Goal: Task Accomplishment & Management: Use online tool/utility

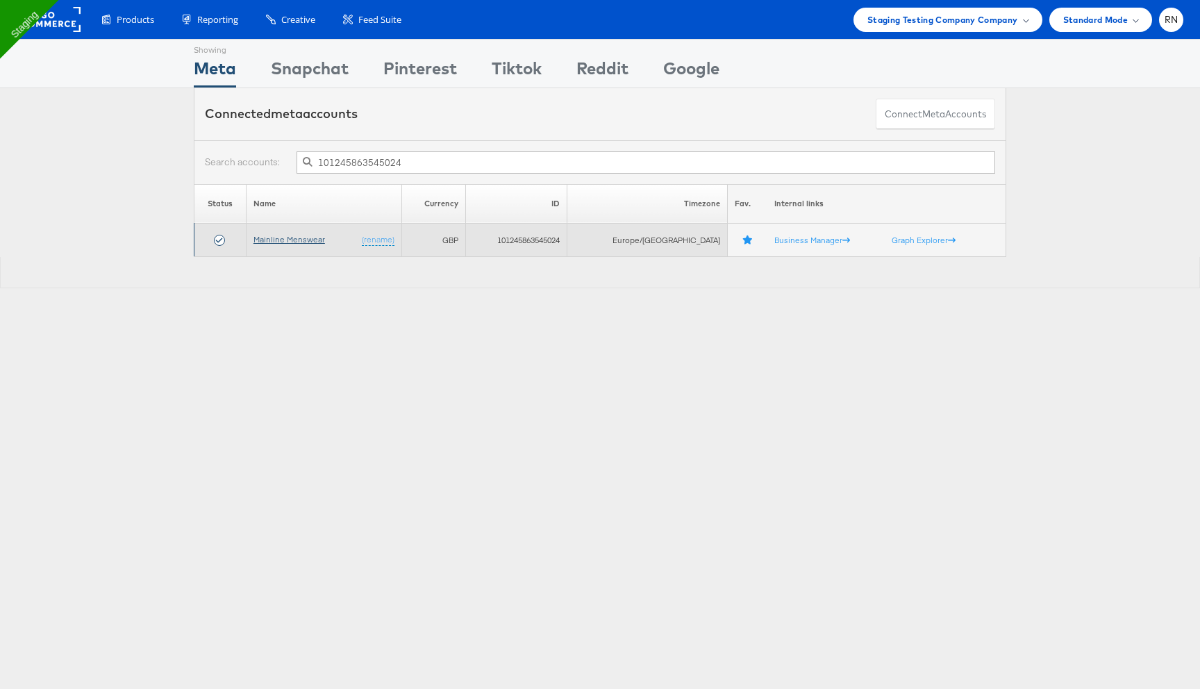
type input "101245863545024"
click at [306, 240] on link "Mainline Menswear" at bounding box center [290, 239] width 72 height 10
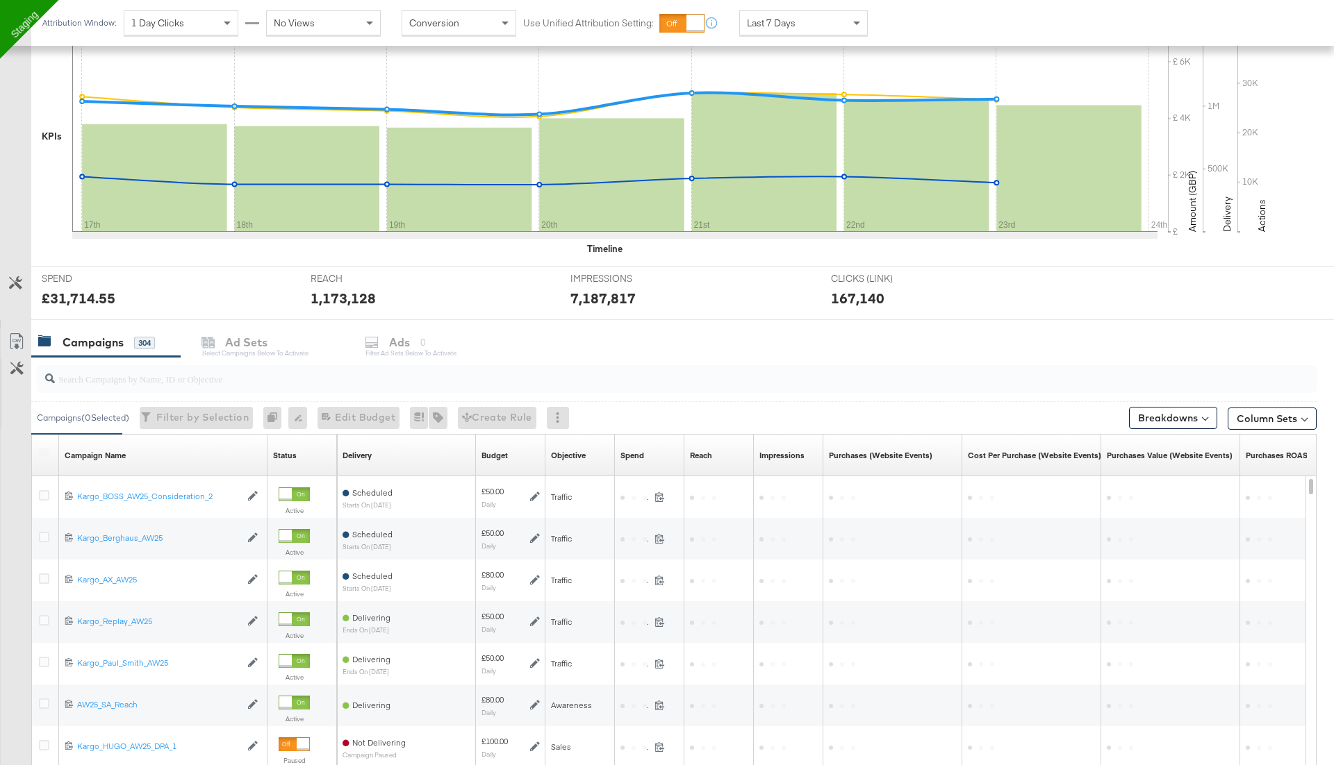
scroll to position [309, 0]
click at [13, 282] on icon at bounding box center [15, 282] width 13 height 13
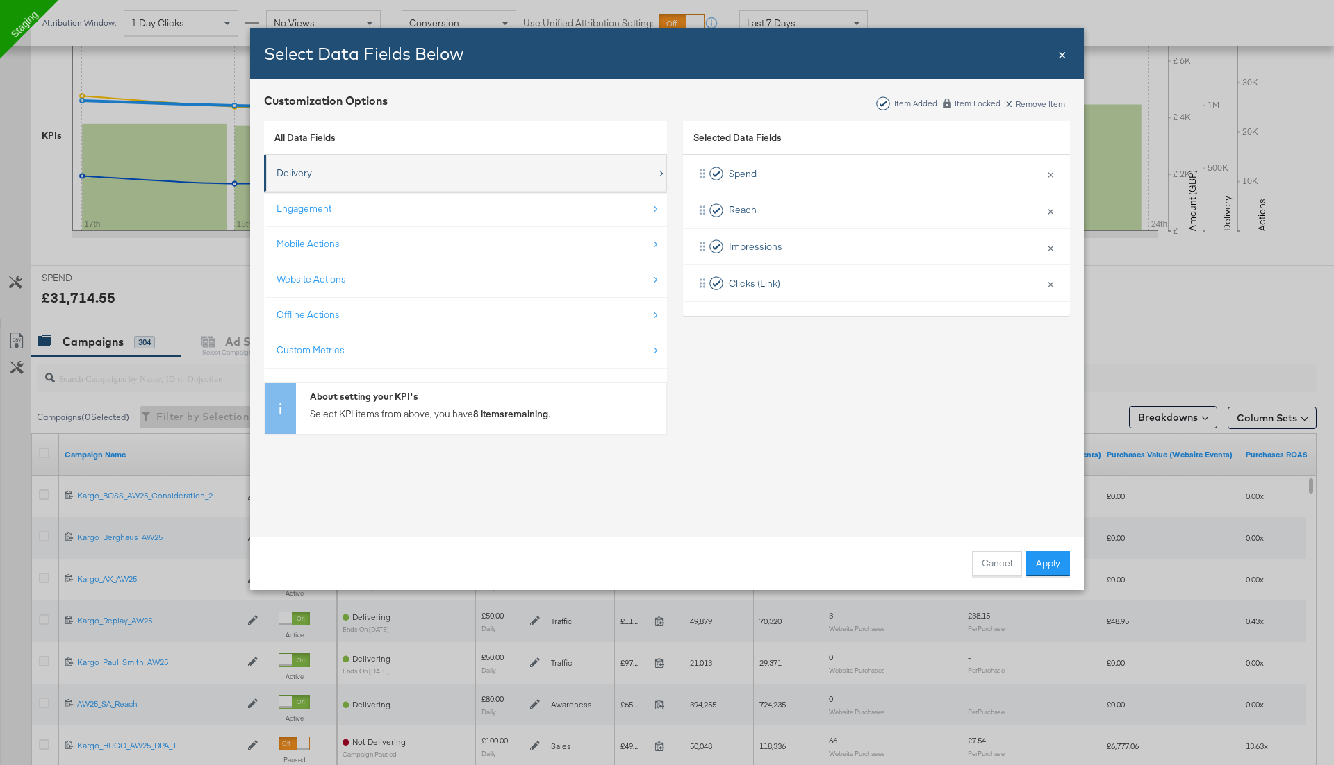
click at [369, 176] on div "Delivery" at bounding box center [466, 173] width 380 height 28
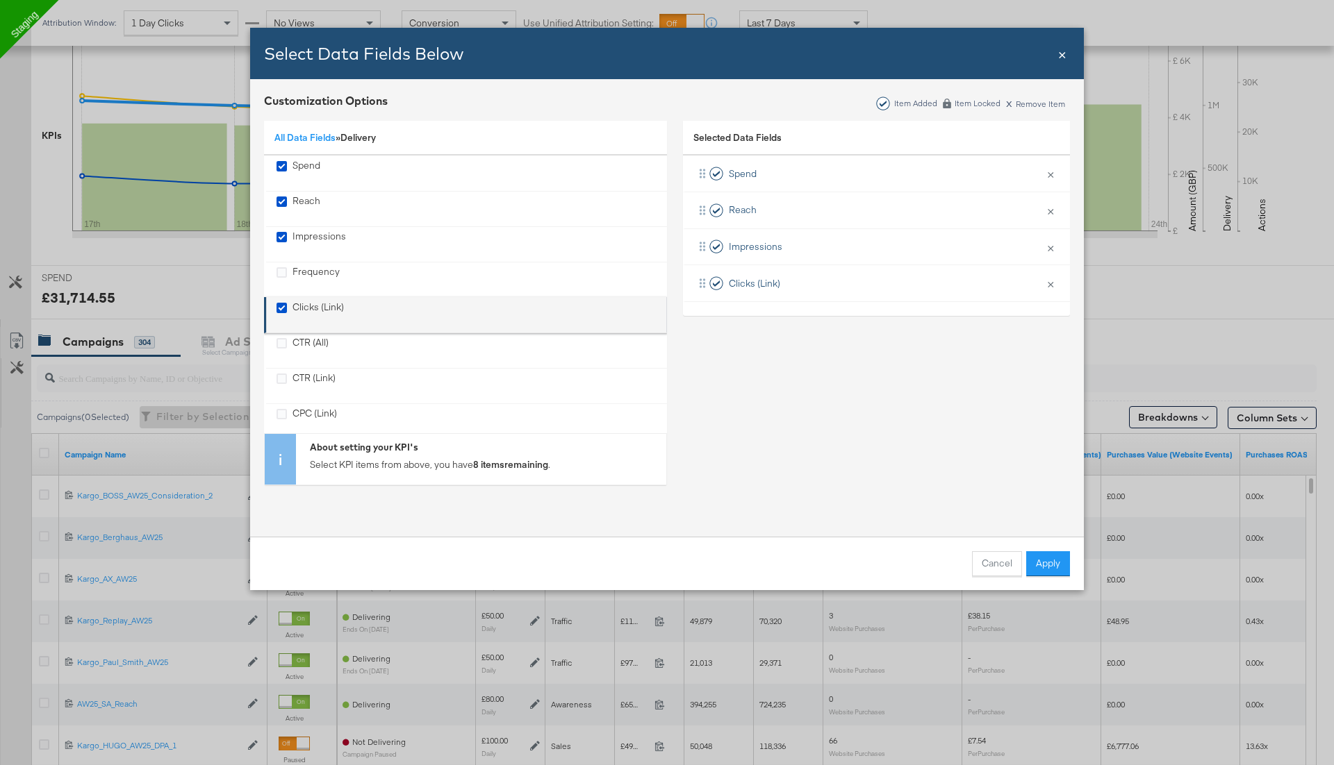
scroll to position [123, 0]
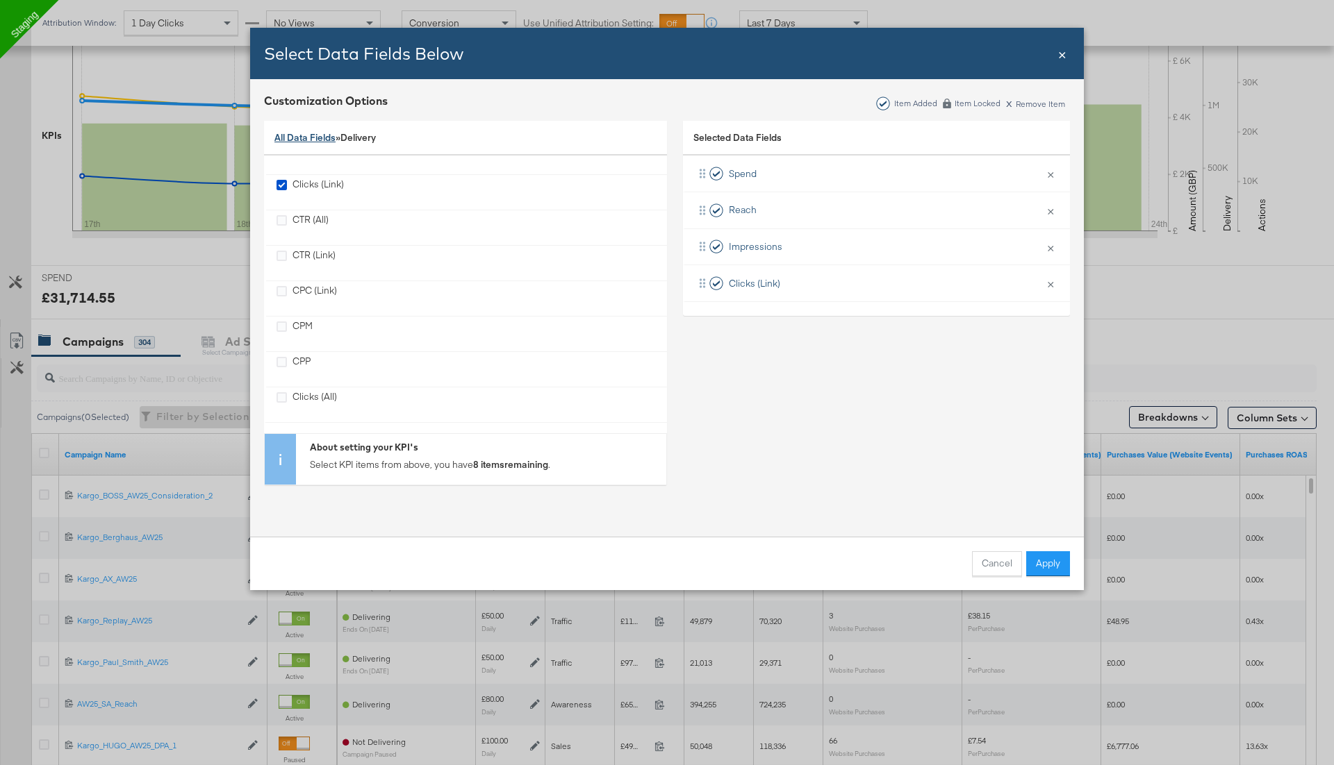
click at [299, 138] on link "All Data Fields" at bounding box center [304, 137] width 61 height 13
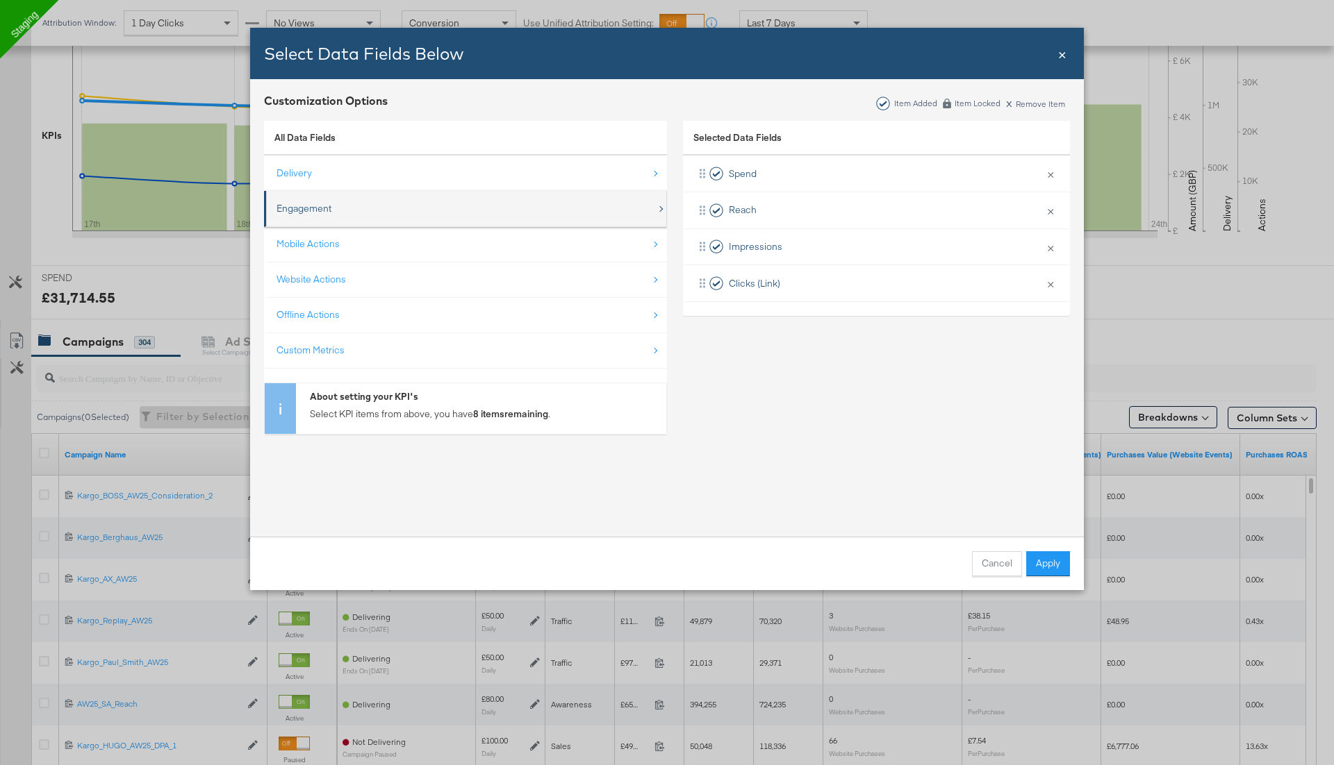
click at [312, 208] on div "Engagement" at bounding box center [303, 208] width 55 height 13
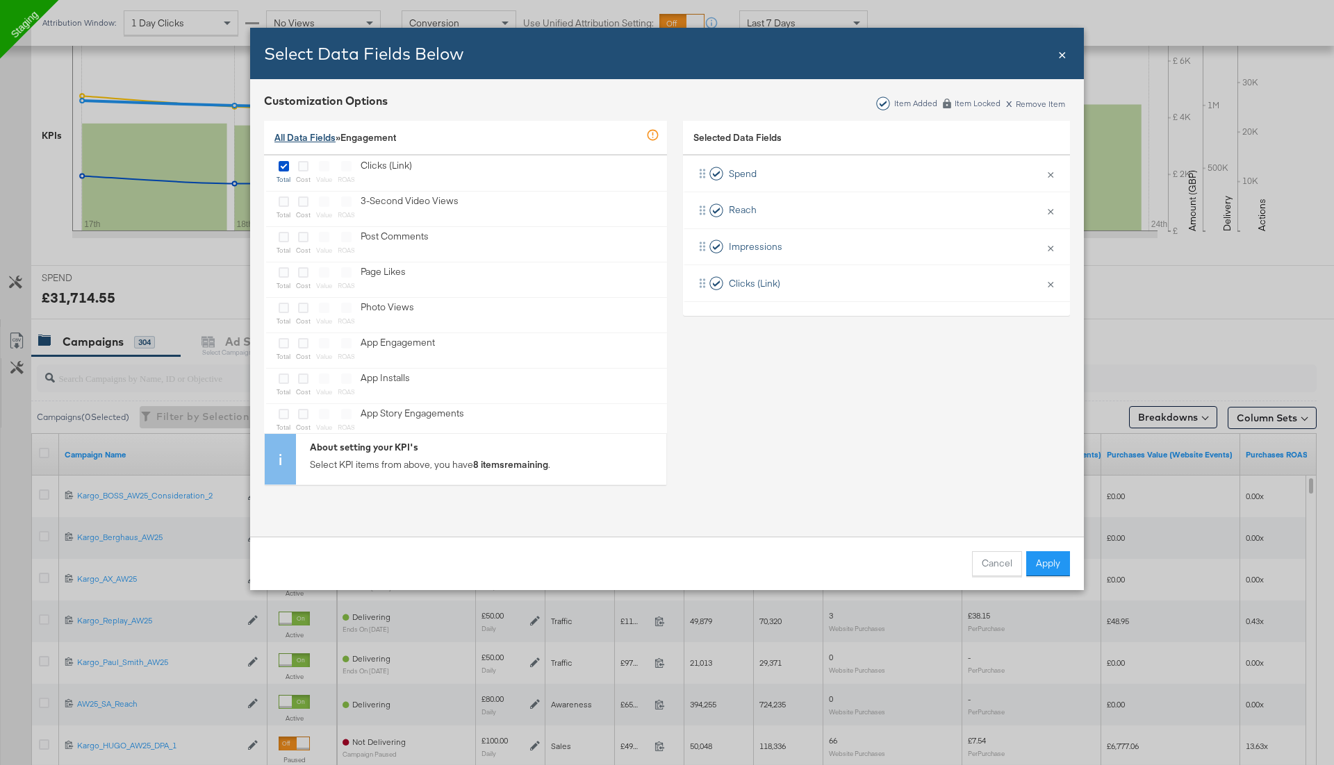
click at [322, 142] on link "All Data Fields" at bounding box center [304, 137] width 61 height 13
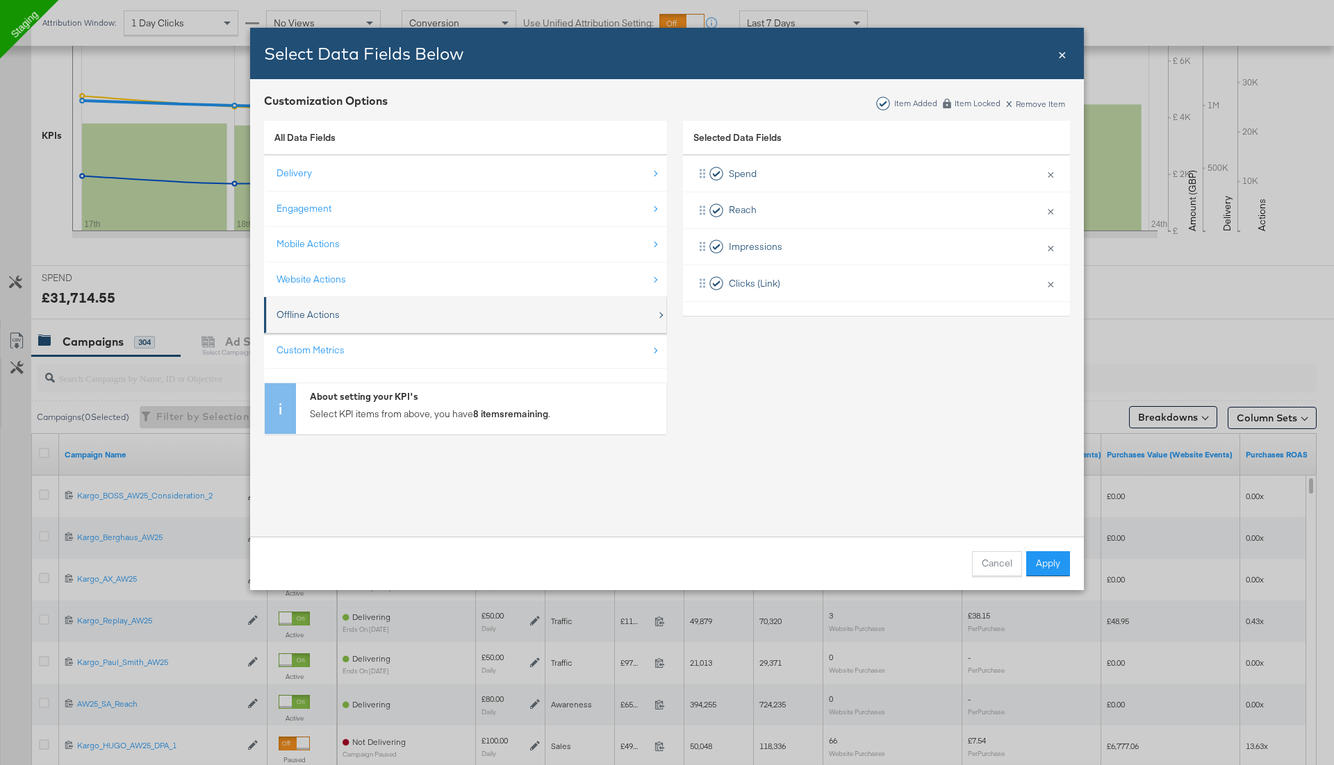
click at [333, 302] on div "Offline Actions" at bounding box center [466, 315] width 380 height 28
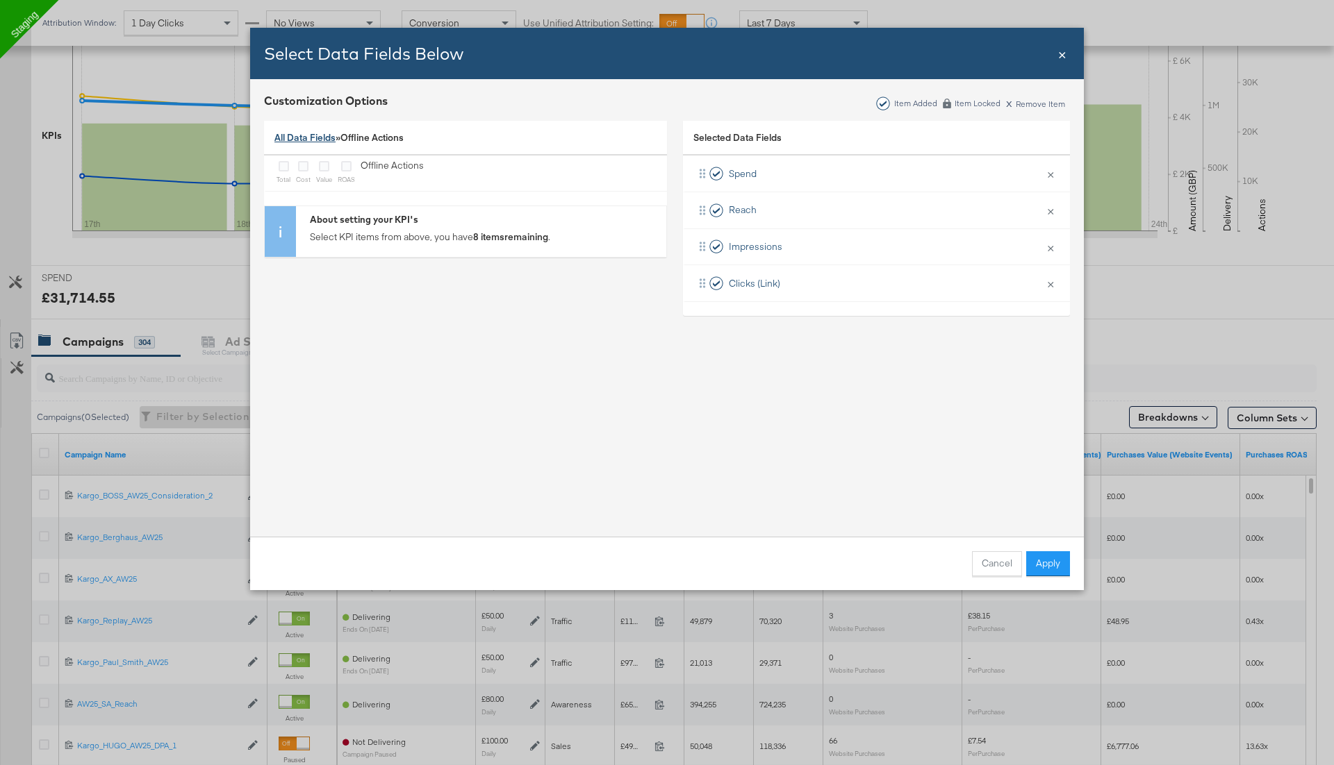
click at [325, 136] on link "All Data Fields" at bounding box center [304, 137] width 61 height 13
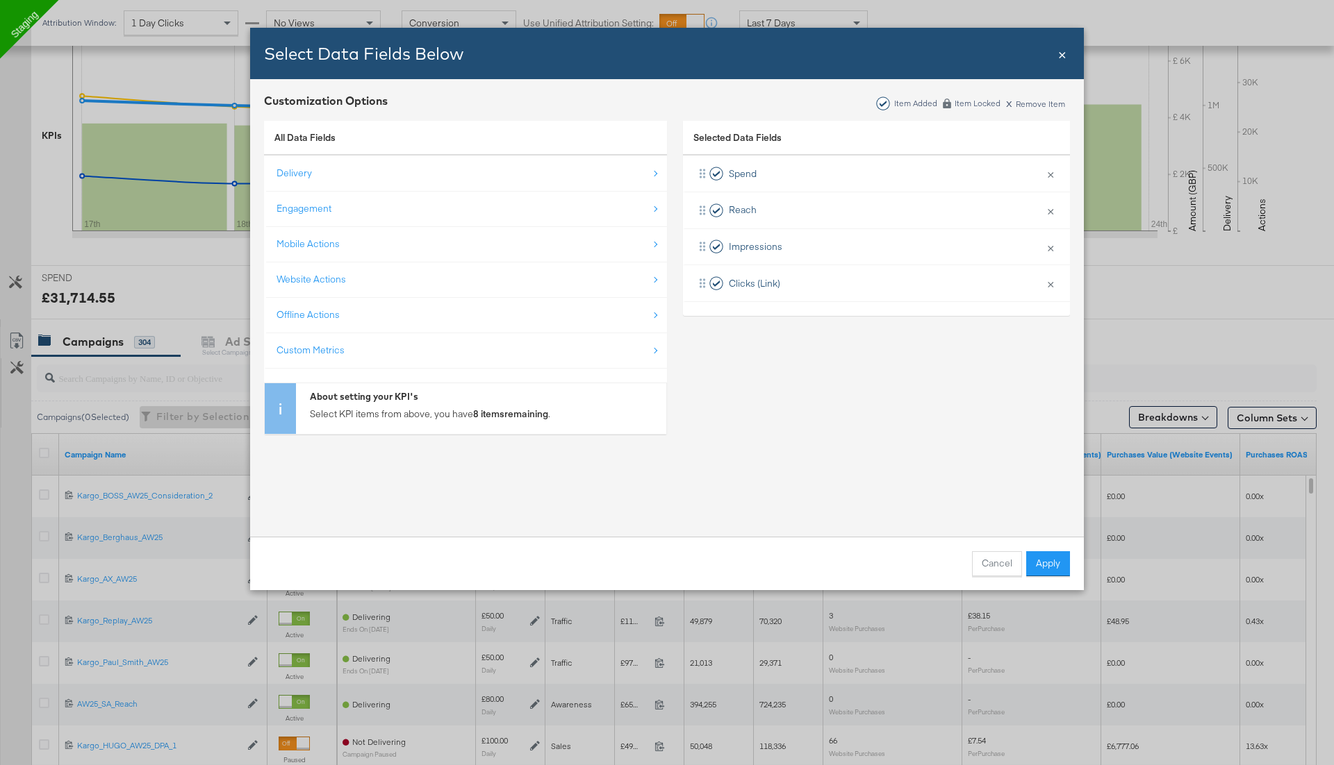
click at [1059, 56] on span "×" at bounding box center [1062, 53] width 8 height 19
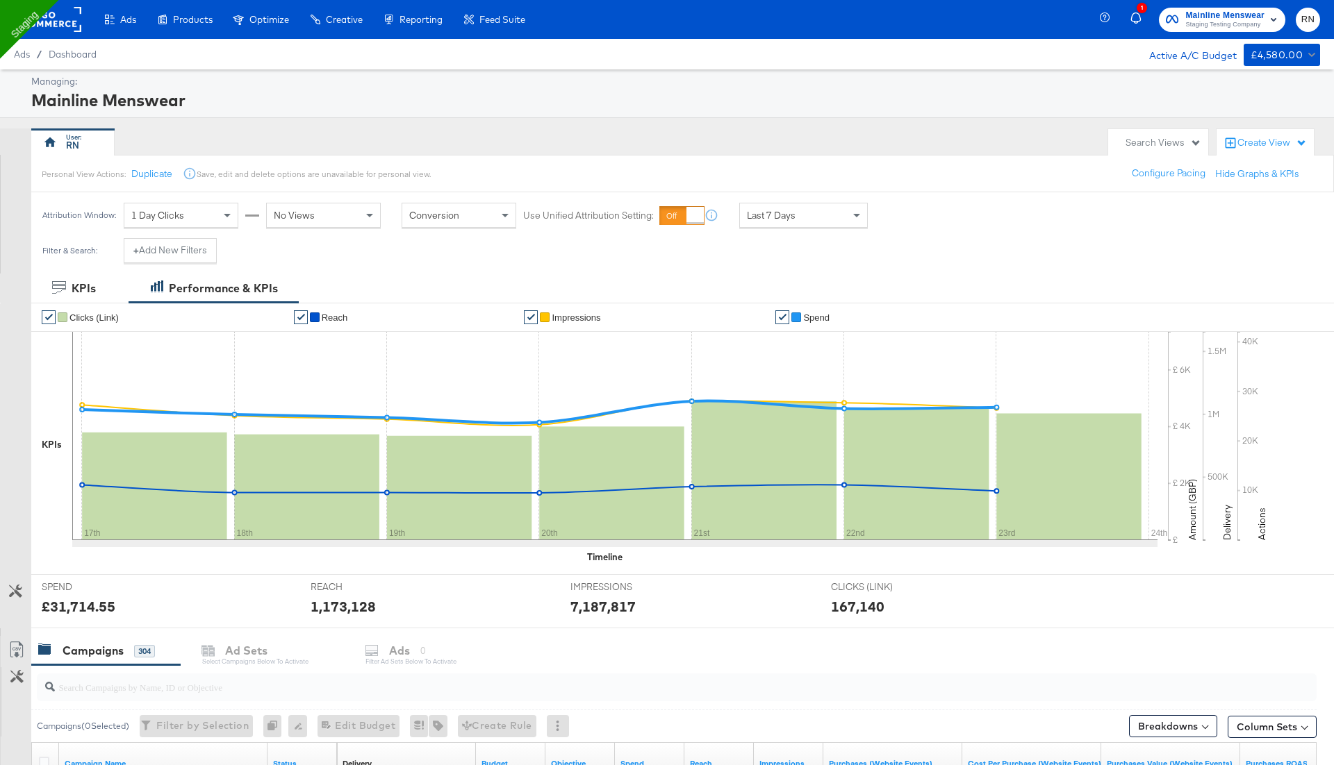
click at [63, 23] on rect at bounding box center [49, 19] width 64 height 25
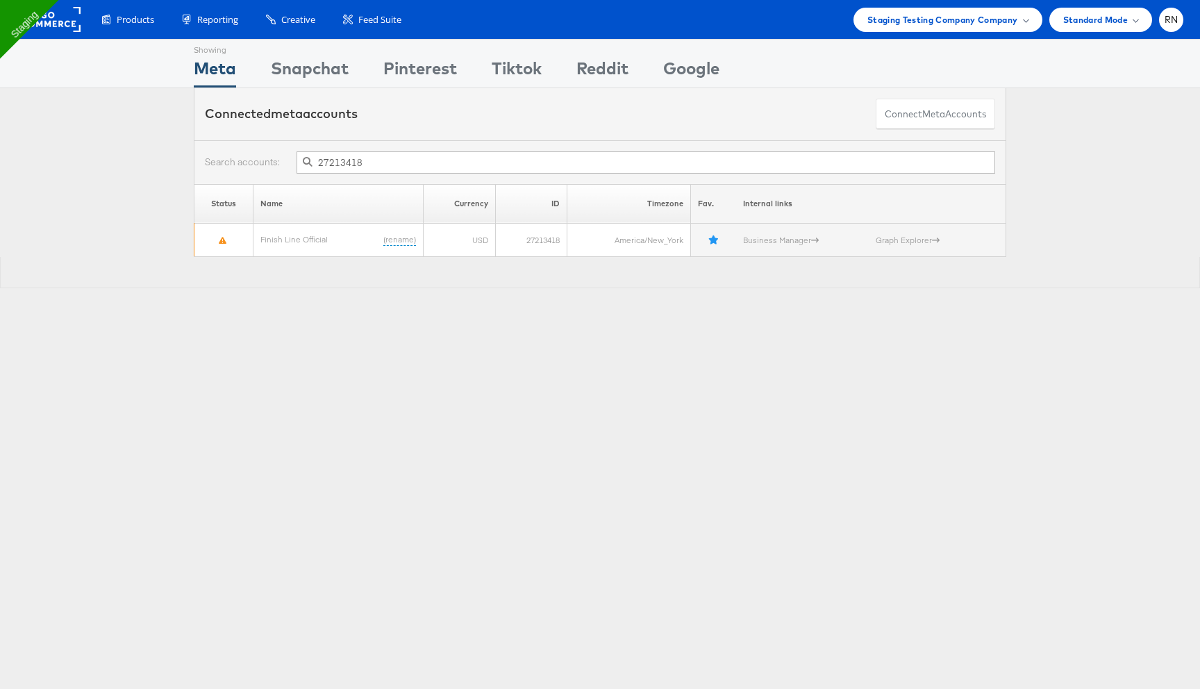
type input "27213418"
click at [396, 162] on input "27213418" at bounding box center [646, 162] width 699 height 22
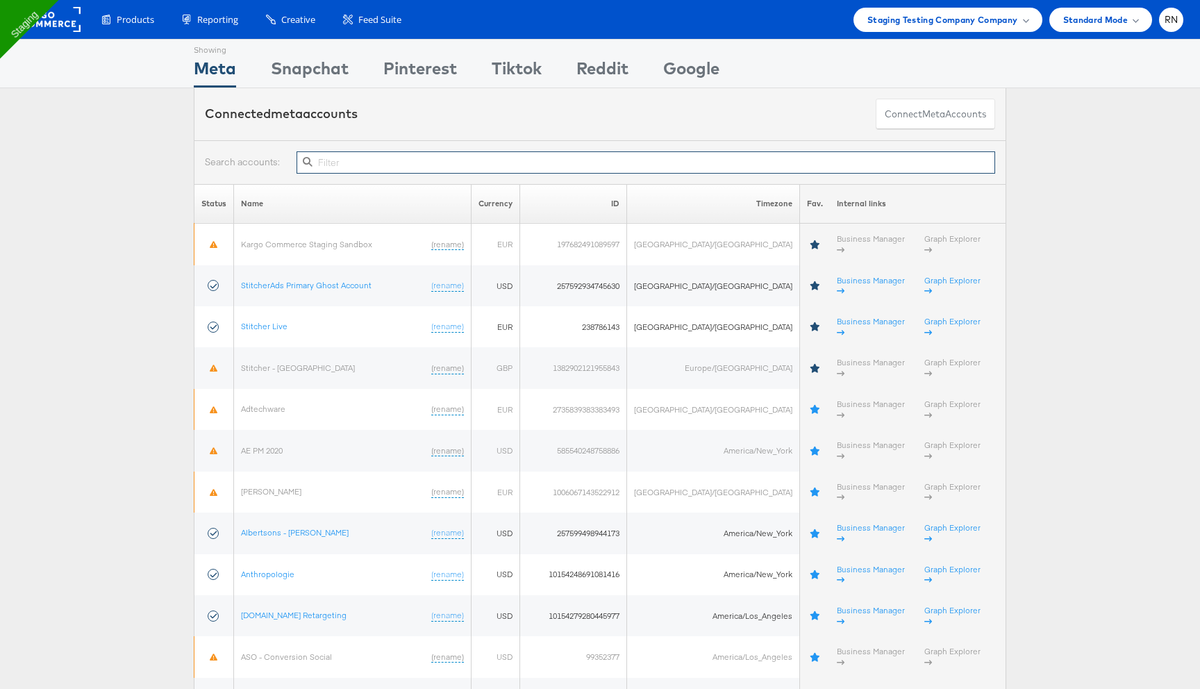
paste input "10154248691081416"
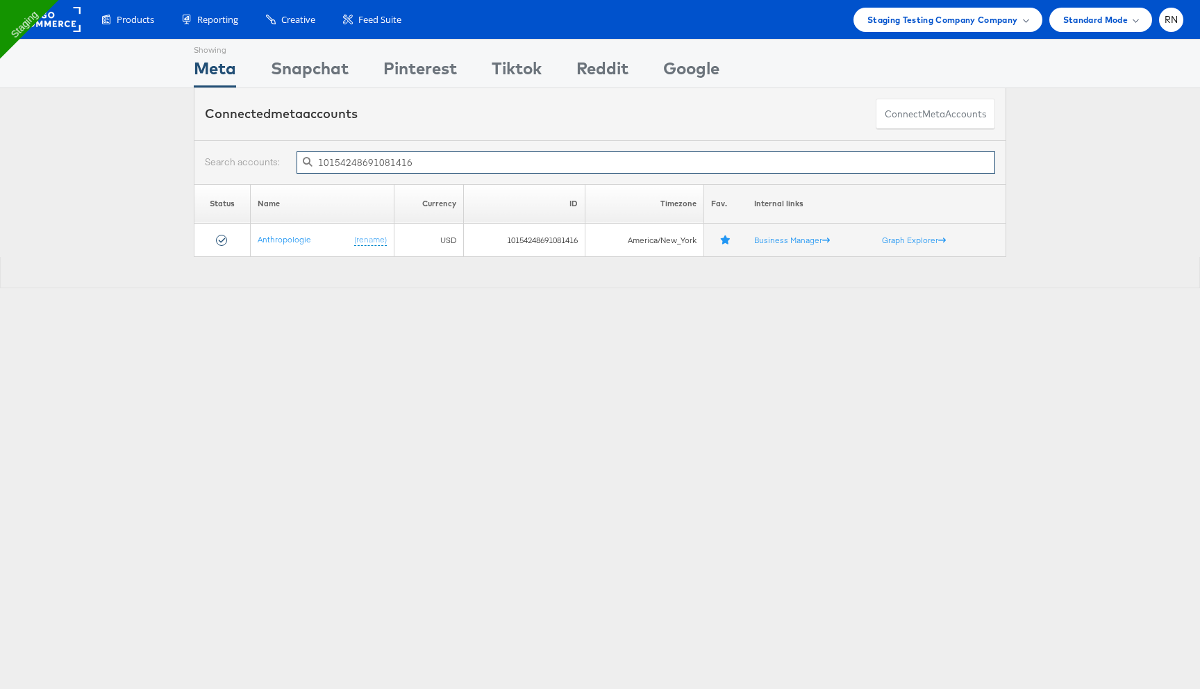
type input "10154248691081416"
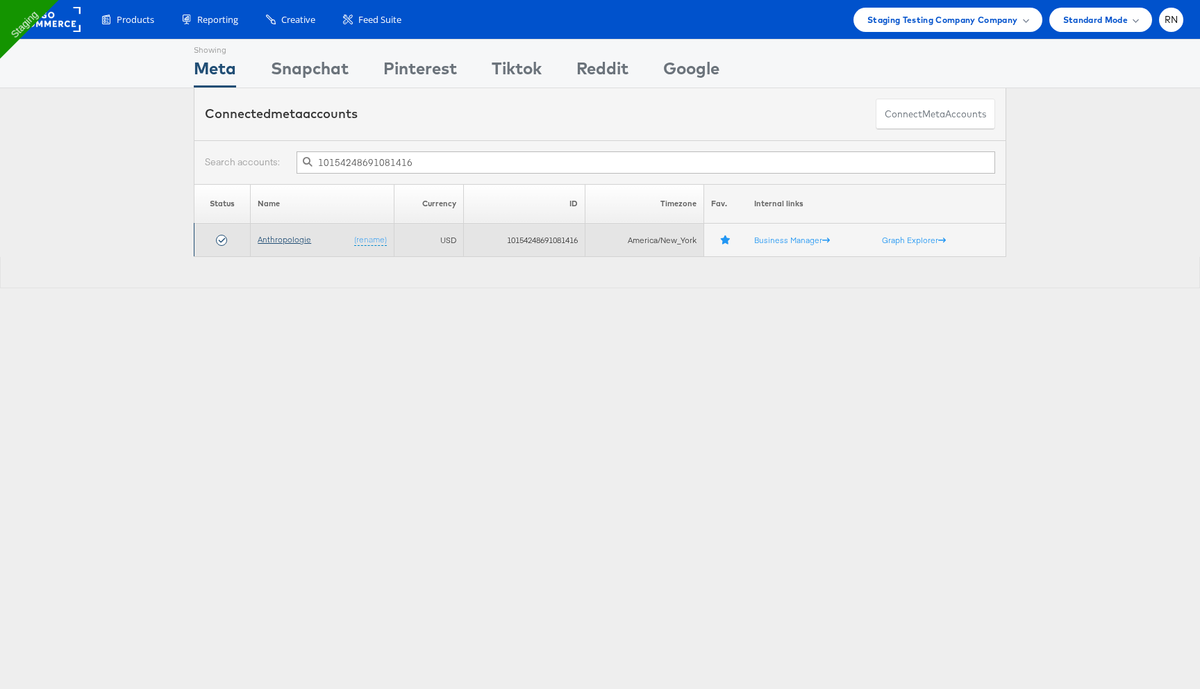
click at [306, 238] on link "Anthropologie" at bounding box center [284, 239] width 53 height 10
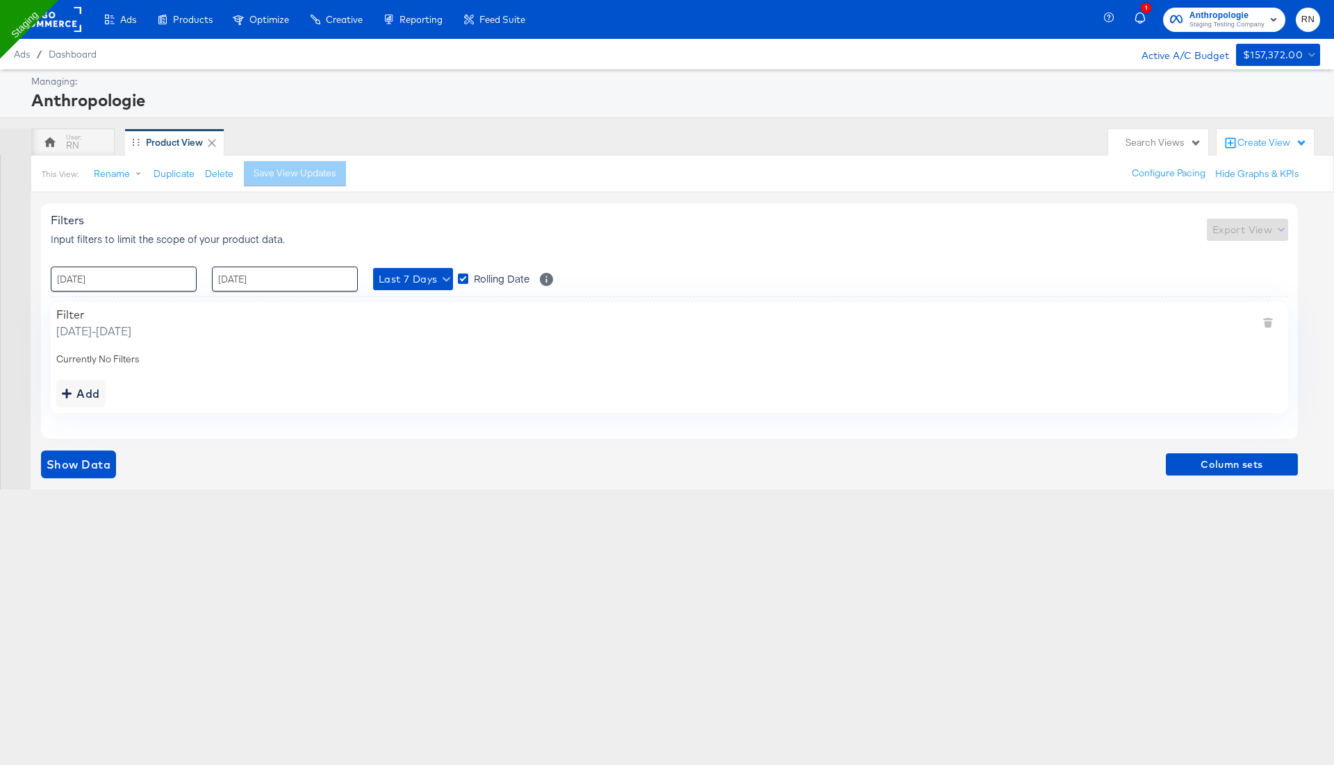
click at [868, 68] on div "Ads / Dashboard Active A/C Budget $157,372.00" at bounding box center [667, 54] width 1334 height 31
click at [68, 20] on rect at bounding box center [49, 19] width 64 height 25
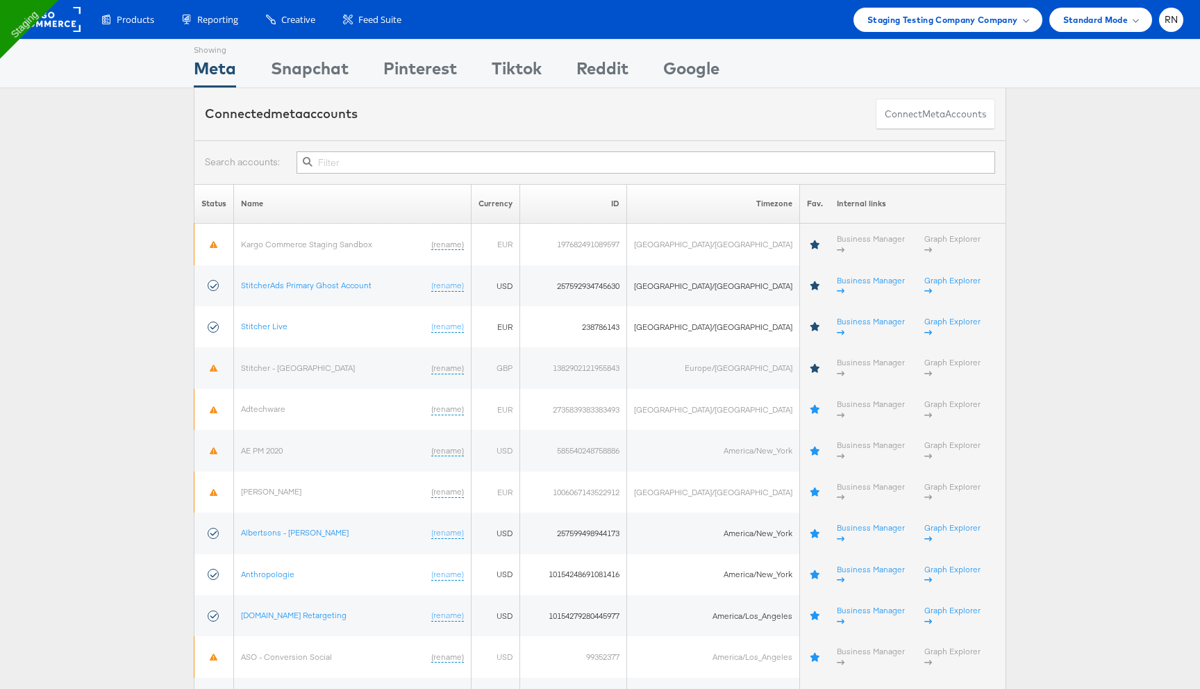
click at [411, 167] on input "text" at bounding box center [646, 162] width 699 height 22
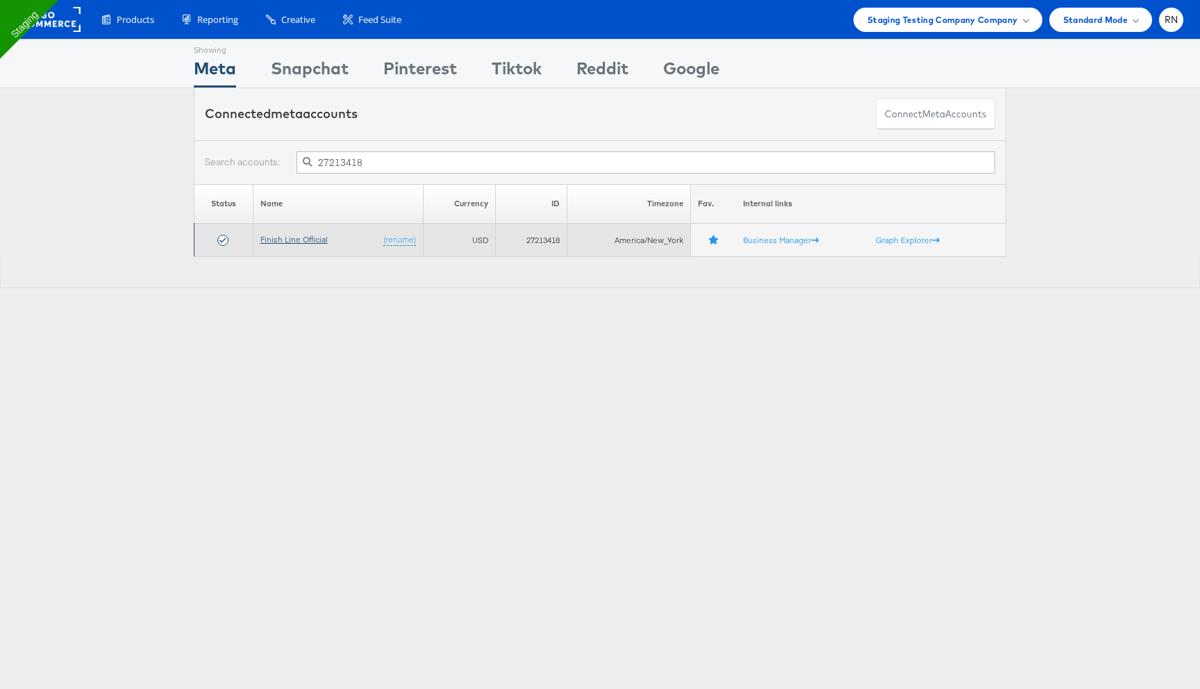
type input "27213418"
click at [306, 242] on link "Finish Line Official" at bounding box center [293, 239] width 67 height 10
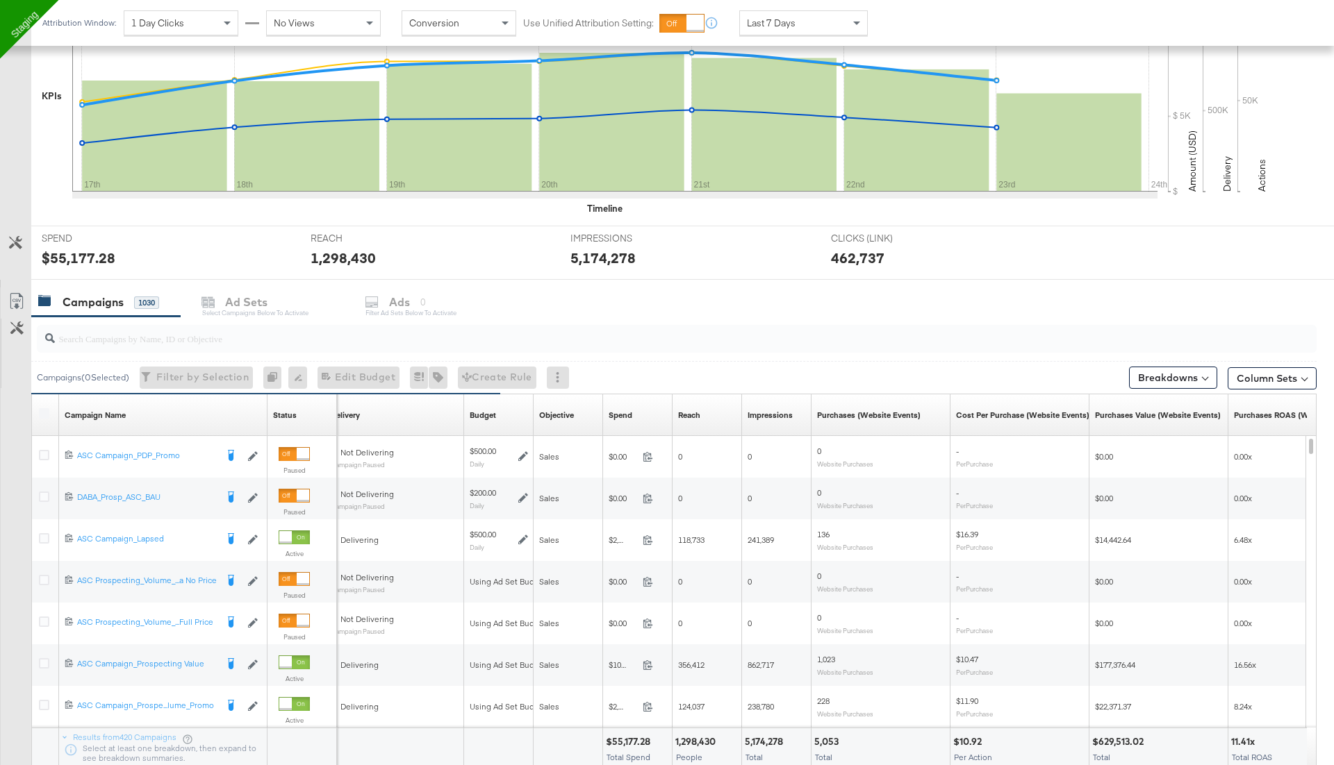
scroll to position [306, 0]
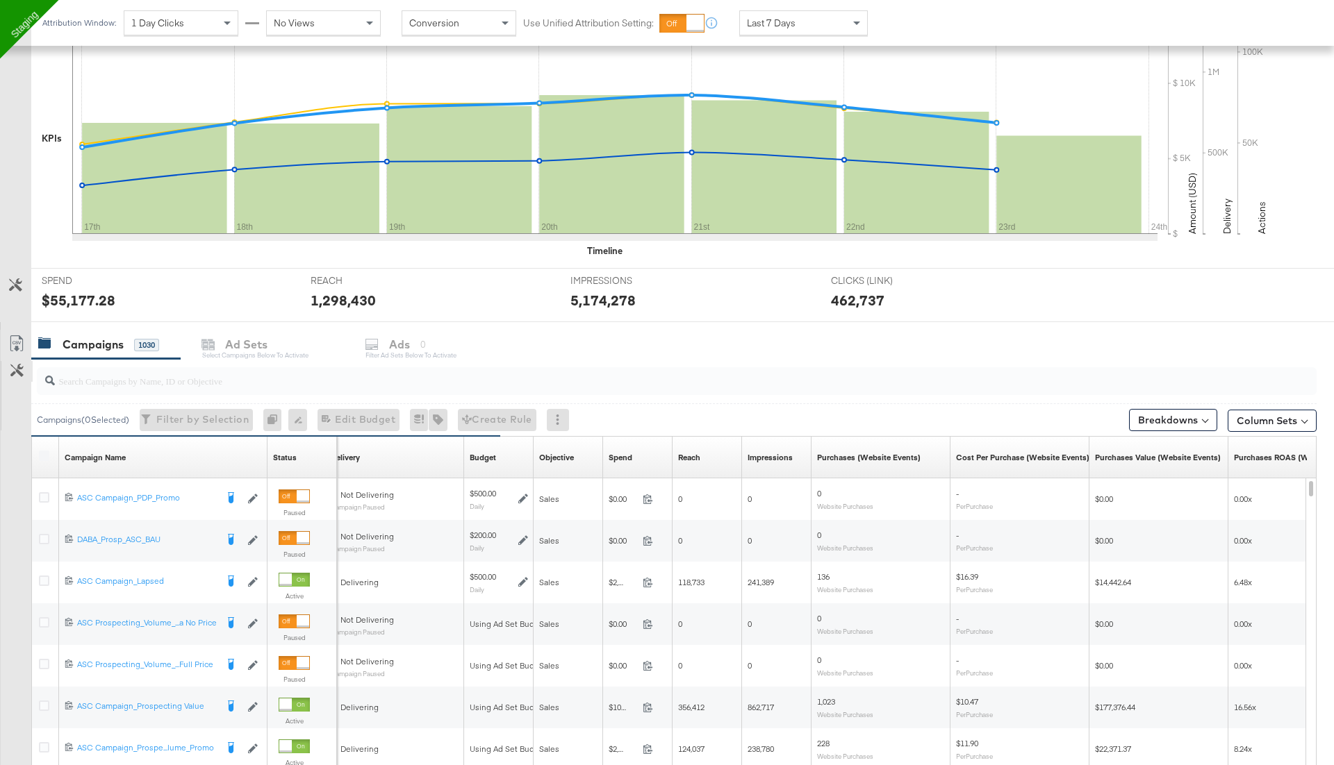
click at [17, 364] on icon at bounding box center [16, 370] width 13 height 13
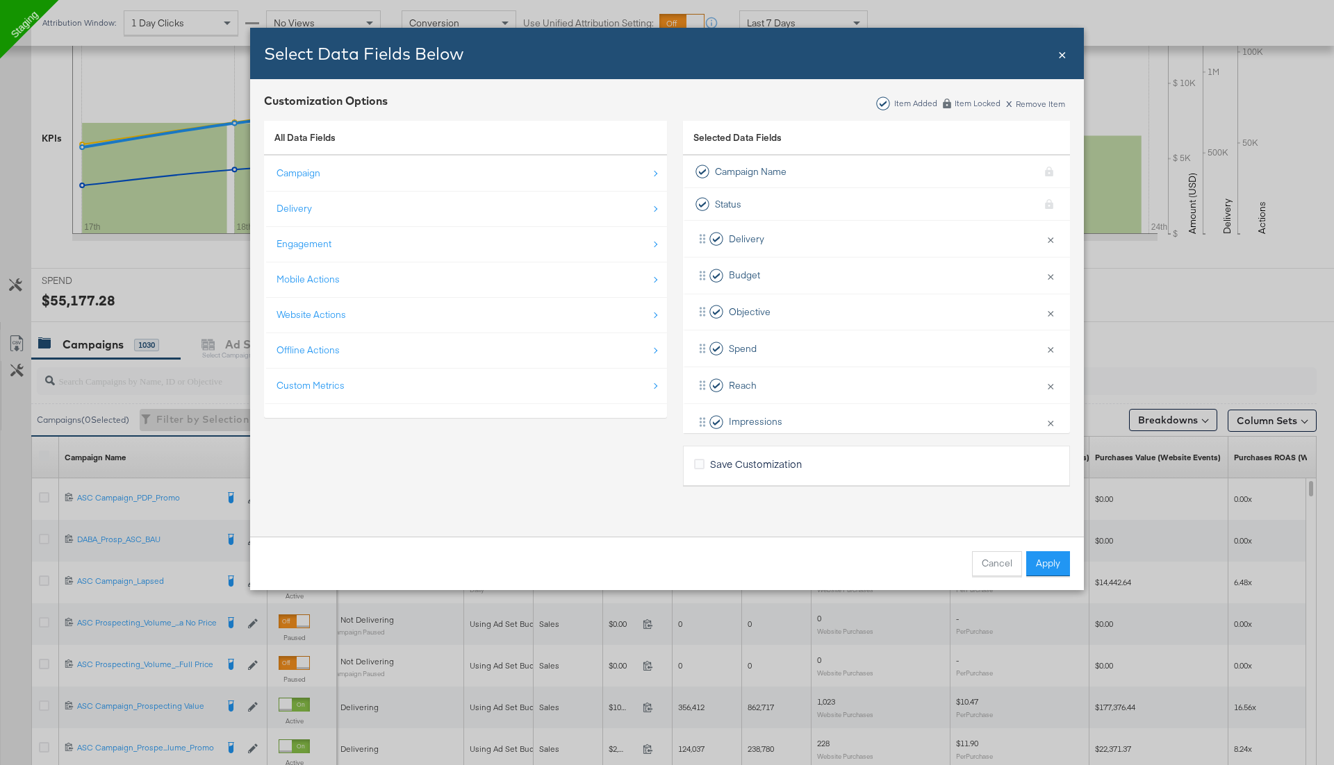
click at [97, 270] on div "Select Data Fields Below Close × Customization Options Item Added Item Locked x…" at bounding box center [667, 382] width 1334 height 765
click at [1063, 51] on span "×" at bounding box center [1062, 53] width 8 height 19
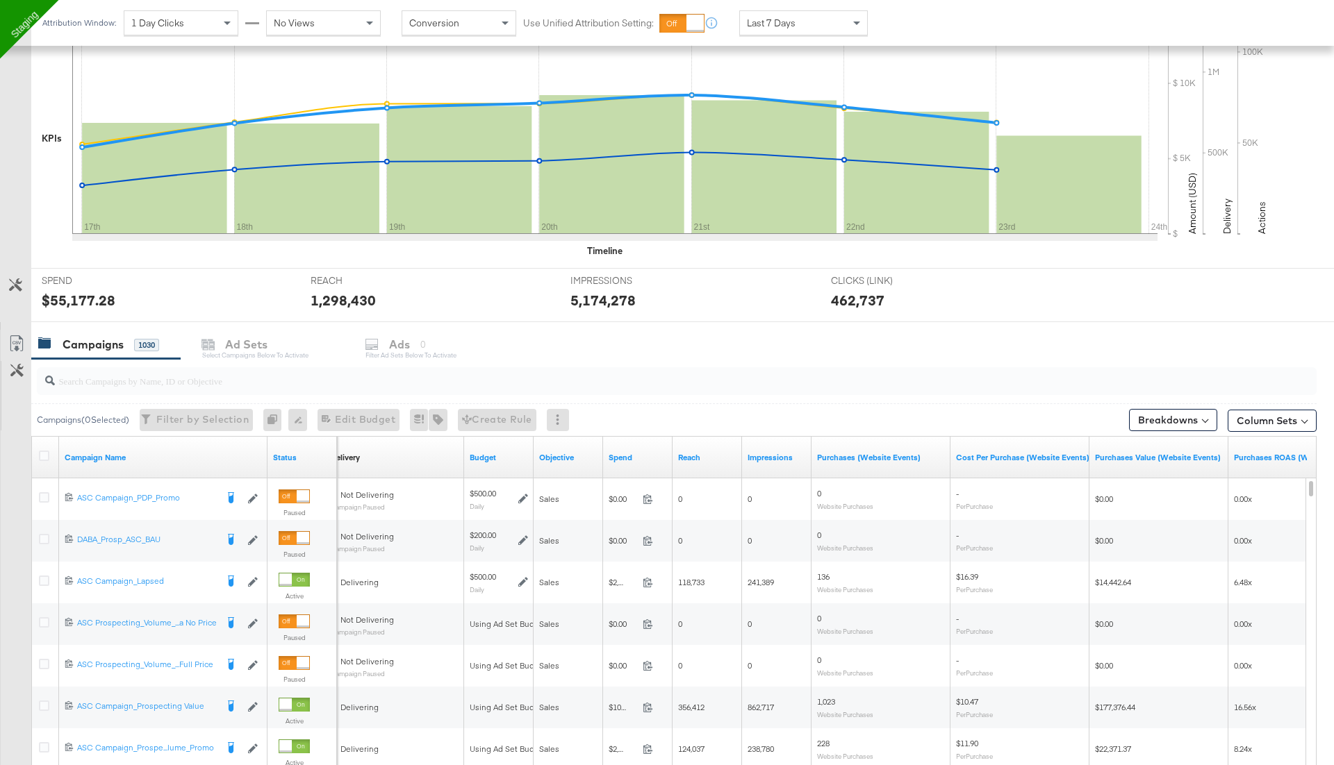
scroll to position [0, 0]
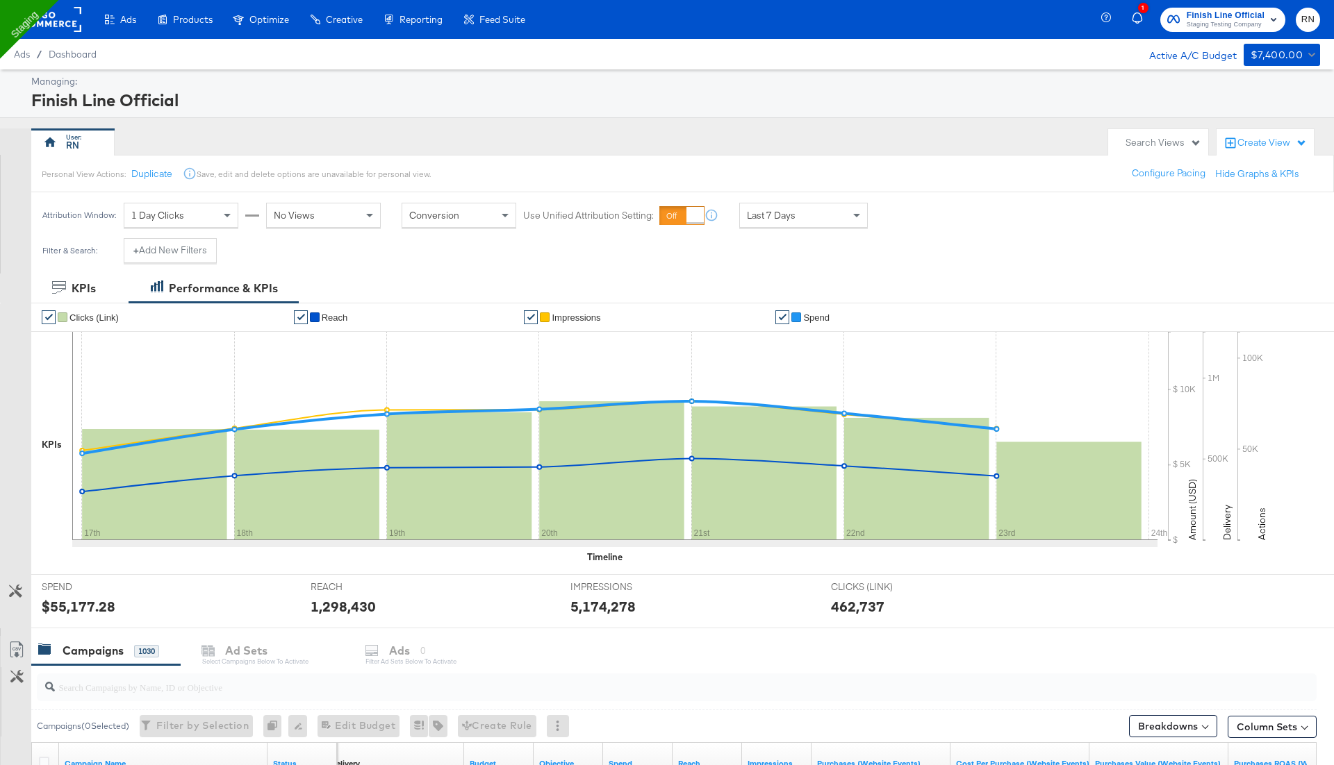
click at [60, 10] on rect at bounding box center [49, 19] width 64 height 25
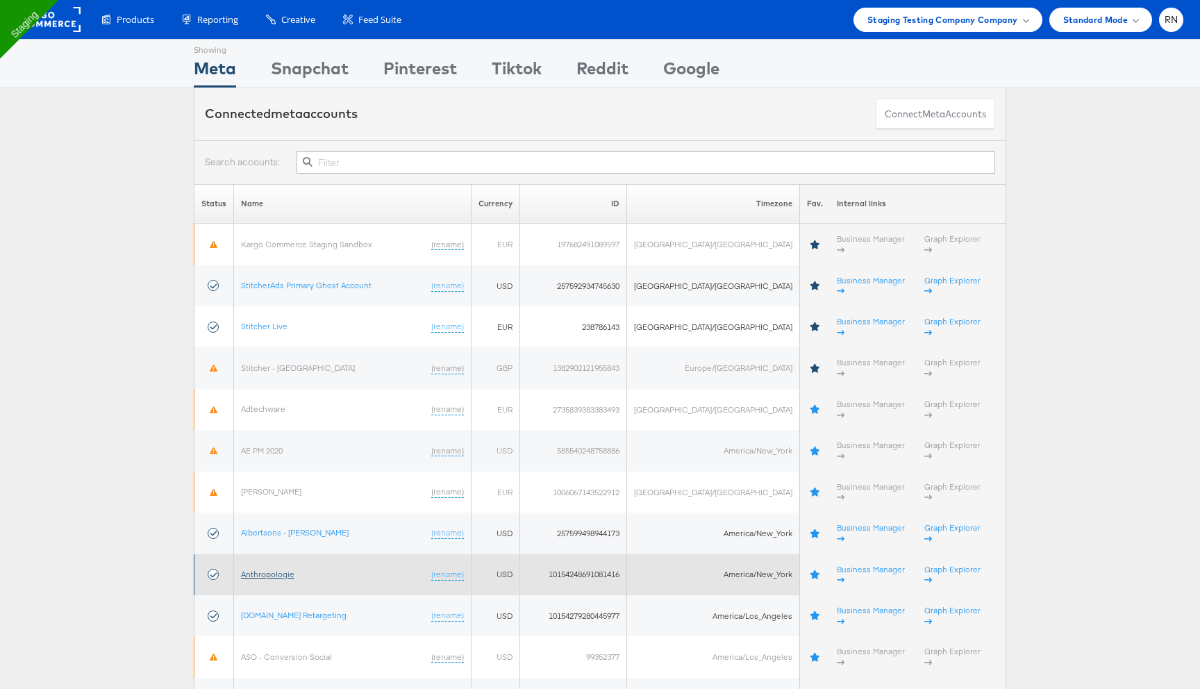
click at [270, 569] on link "Anthropologie" at bounding box center [267, 574] width 53 height 10
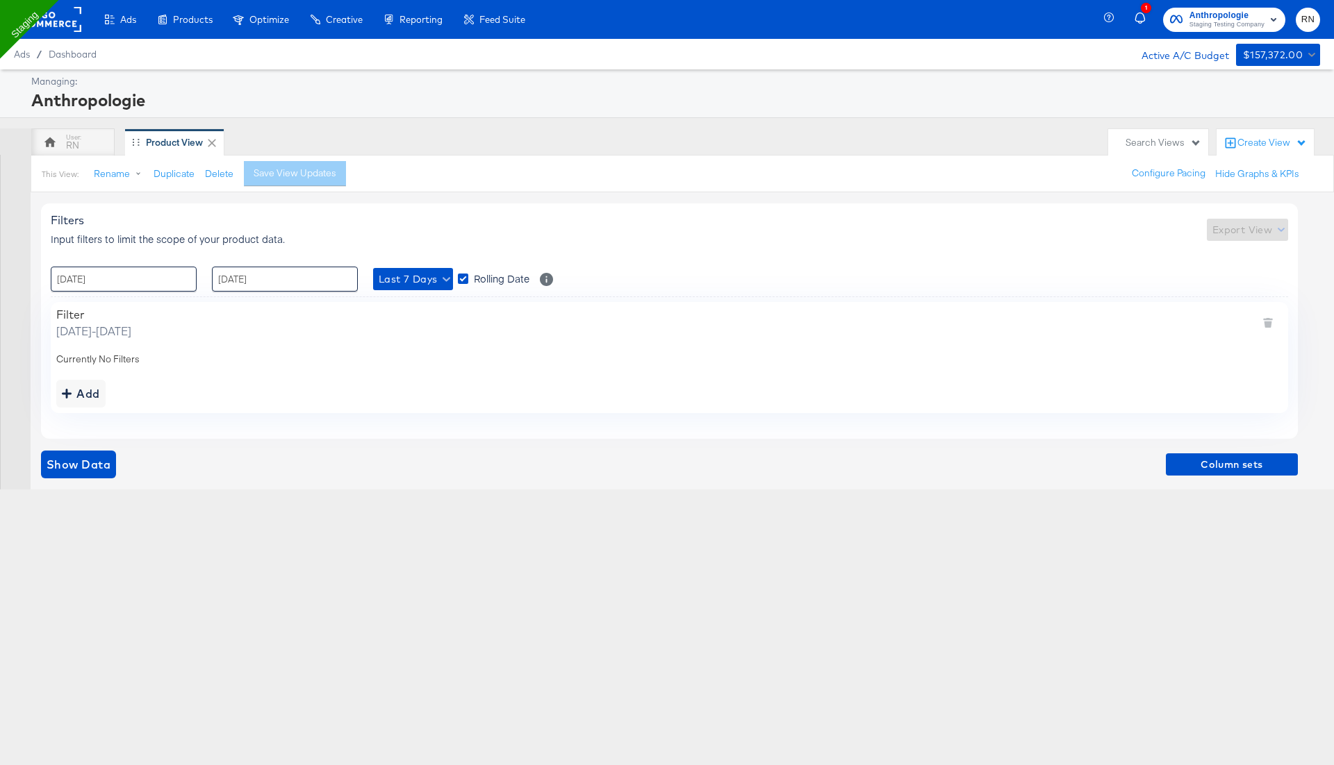
click at [66, 25] on rect at bounding box center [49, 19] width 64 height 25
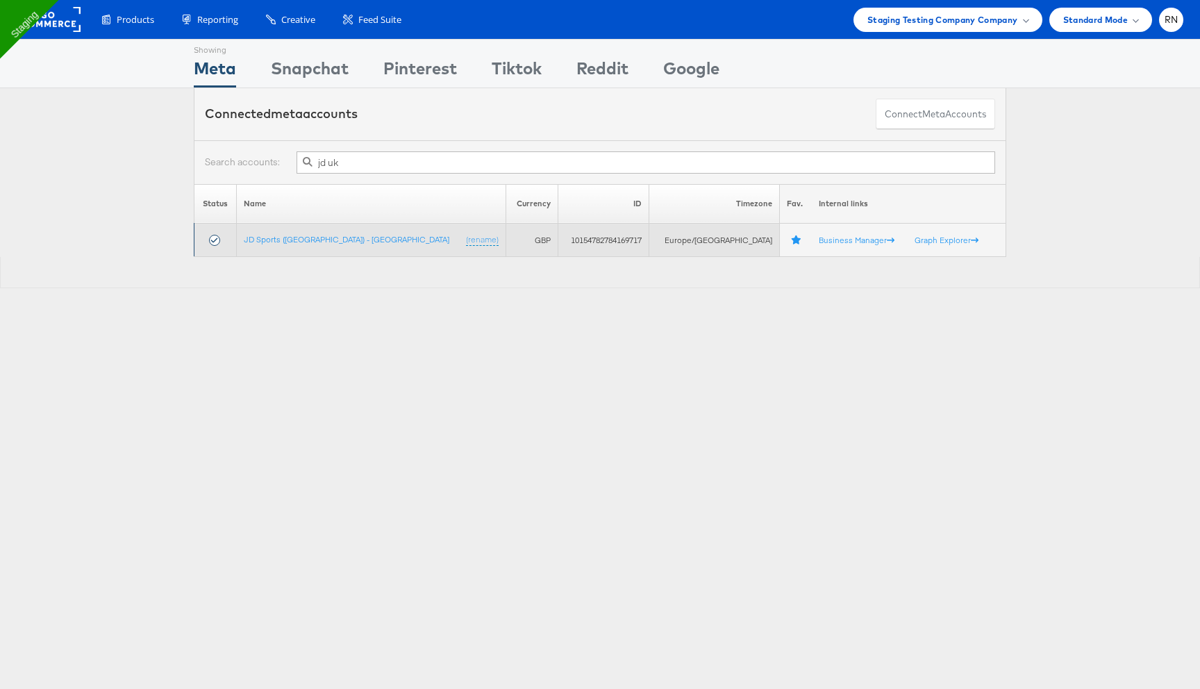
type input "jd uk"
click at [328, 235] on td "JD Sports ([GEOGRAPHIC_DATA]) - SA (rename)" at bounding box center [371, 240] width 270 height 33
click at [315, 242] on link "JD Sports ([GEOGRAPHIC_DATA]) - [GEOGRAPHIC_DATA]" at bounding box center [347, 239] width 206 height 10
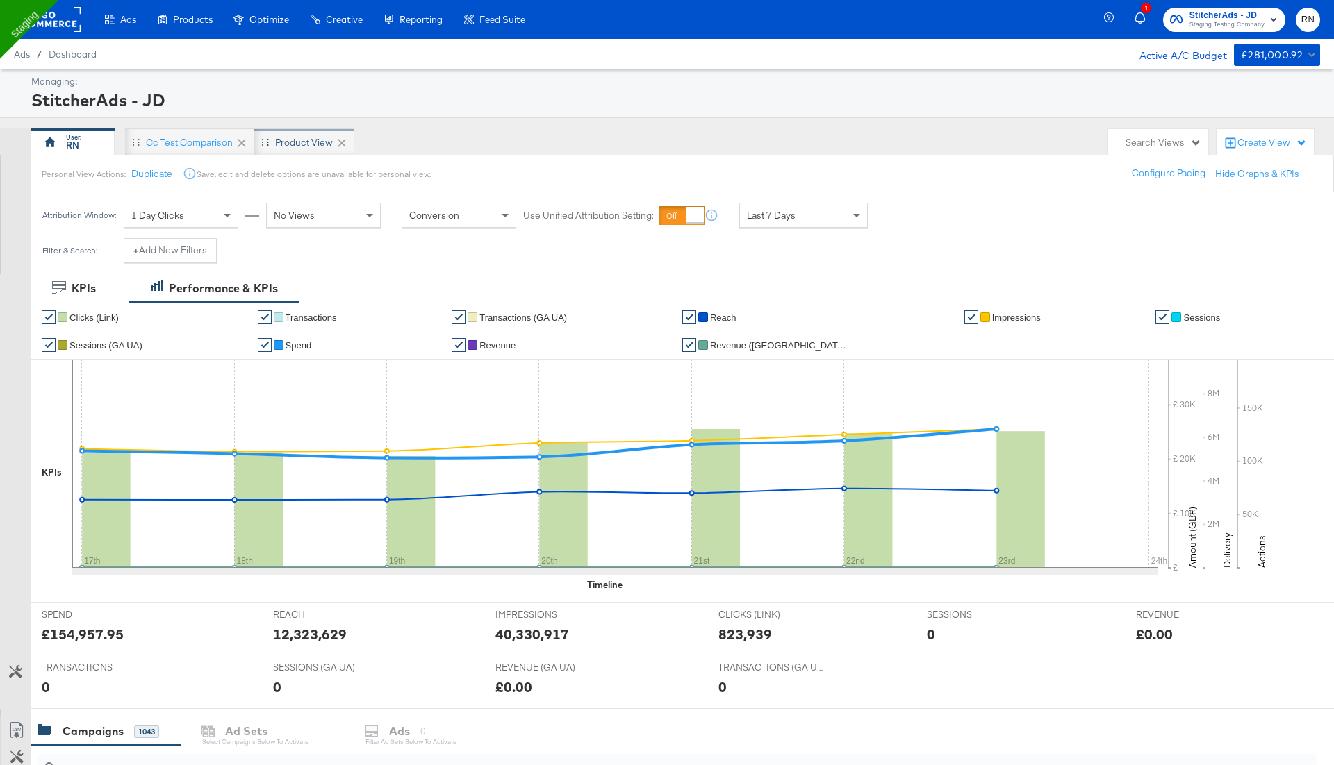
click at [295, 143] on div "Product View" at bounding box center [304, 142] width 58 height 13
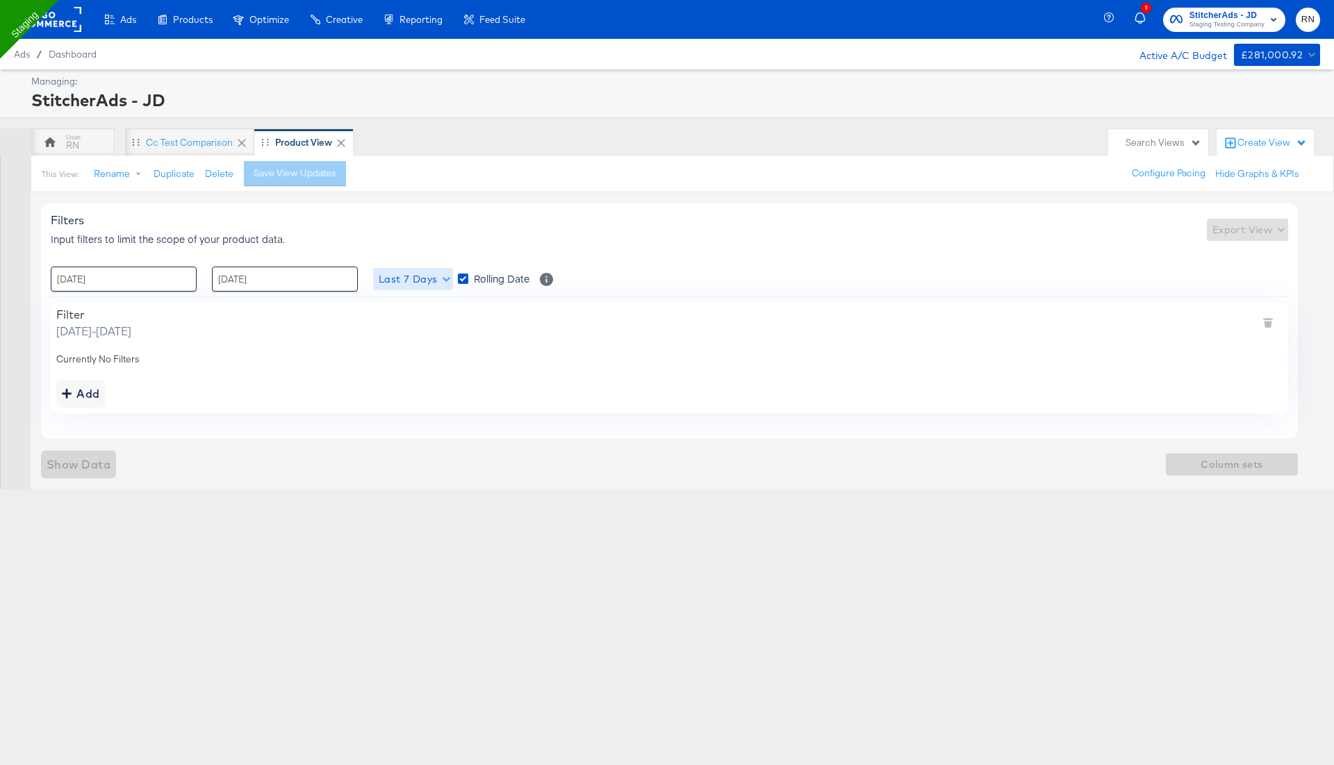
click at [407, 276] on span "Last 7 Days" at bounding box center [413, 279] width 69 height 17
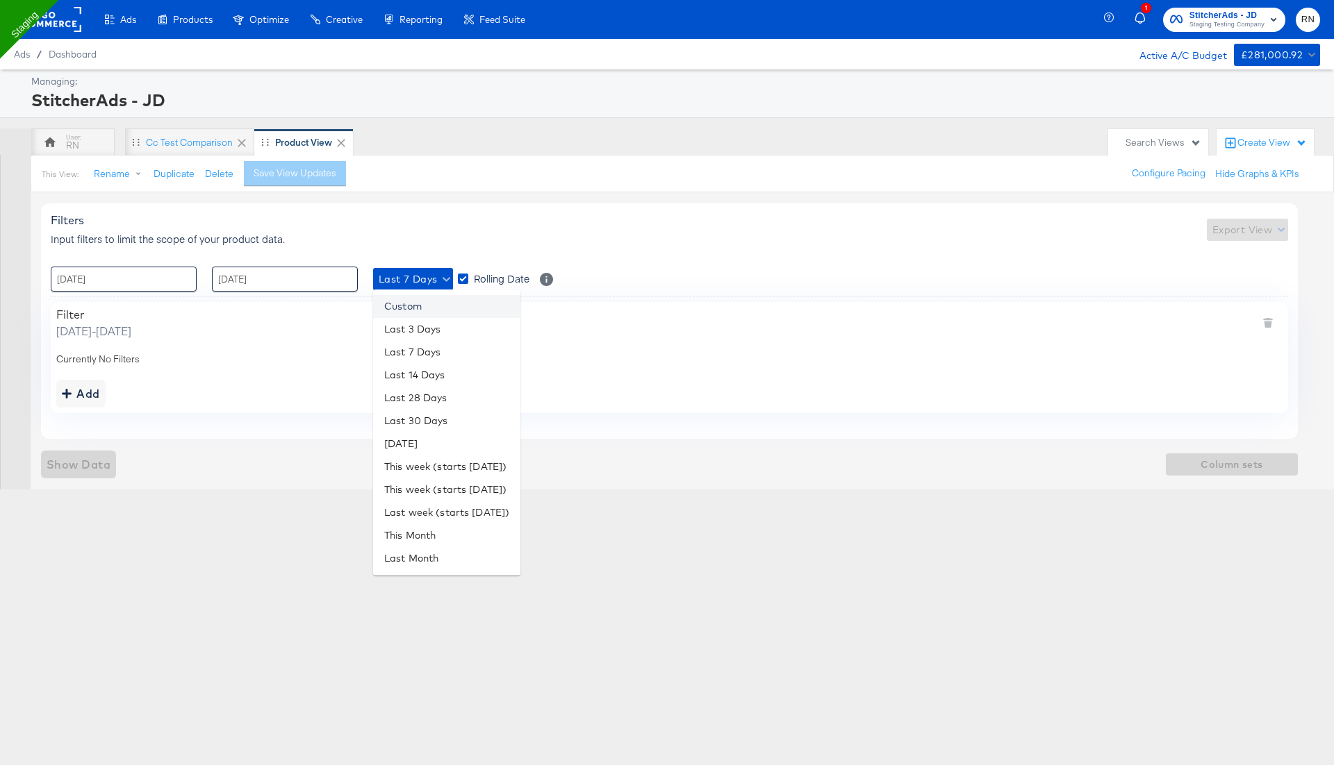
click at [423, 310] on li "Custom" at bounding box center [446, 306] width 147 height 23
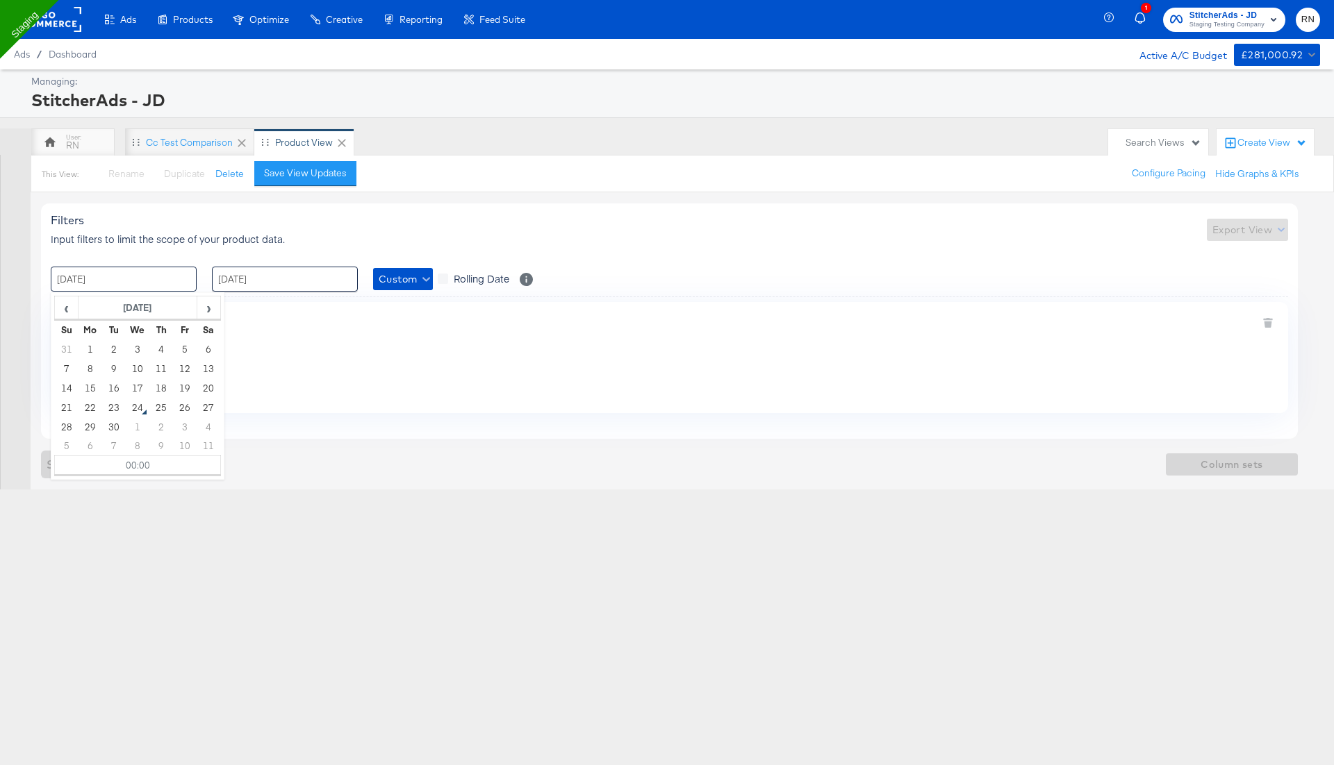
click at [172, 274] on input "17 / September / 2025" at bounding box center [124, 279] width 146 height 25
click at [66, 308] on span "‹" at bounding box center [67, 307] width 22 height 21
click at [183, 345] on td "1" at bounding box center [185, 349] width 24 height 19
type input "01 / August / 2025 00:00"
click at [275, 282] on input "23 / September / 2025" at bounding box center [285, 279] width 146 height 25
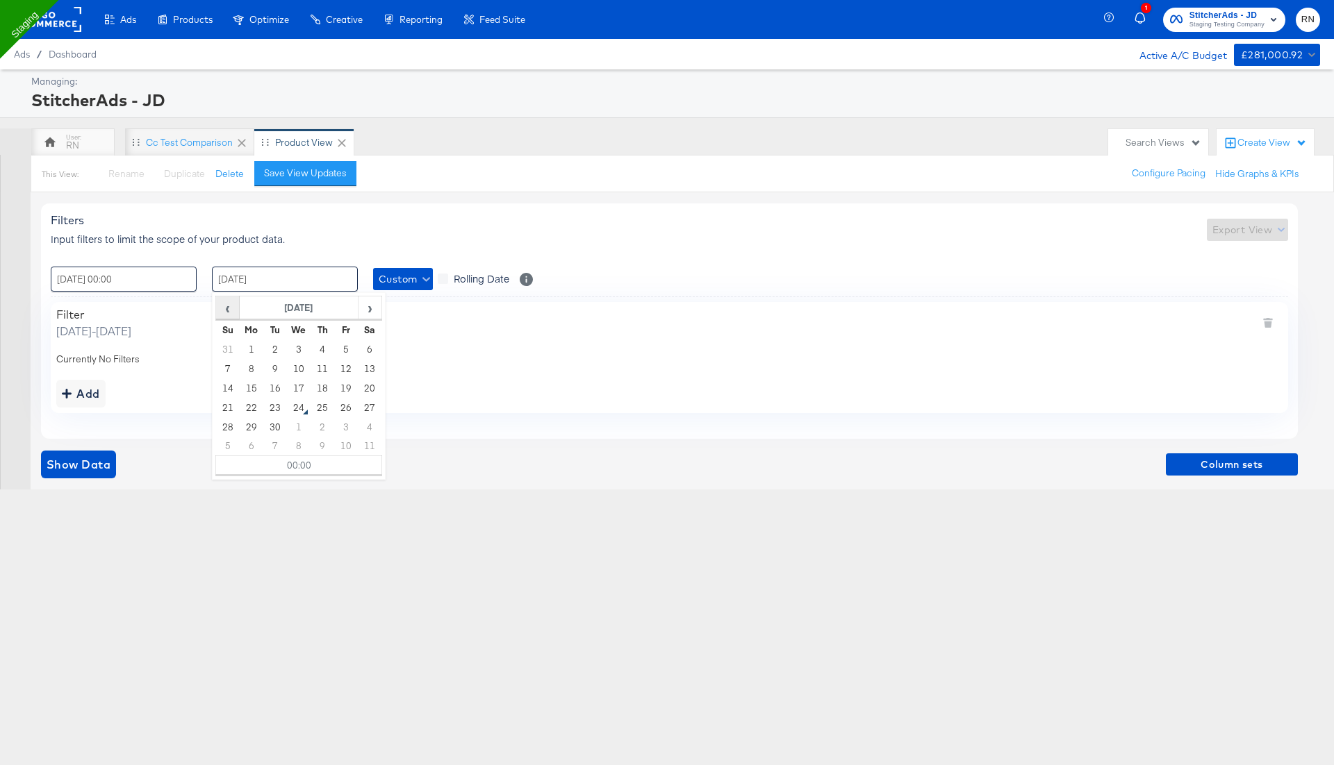
click at [231, 303] on span "‹" at bounding box center [228, 307] width 22 height 21
click at [345, 386] on td "15" at bounding box center [346, 388] width 24 height 19
type input "15 / August / 2025 00:00"
click at [465, 388] on div "Add" at bounding box center [669, 394] width 1226 height 28
click at [93, 460] on span "Show Data" at bounding box center [79, 464] width 64 height 19
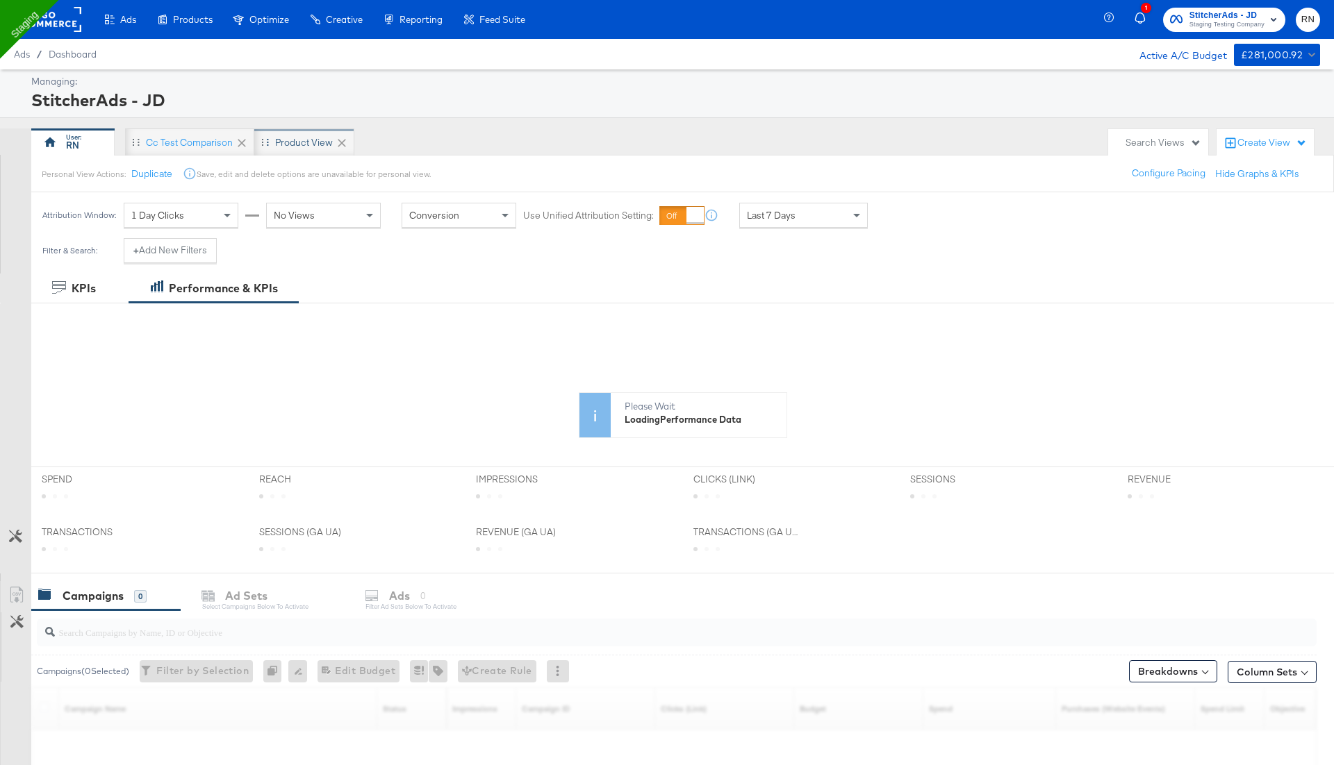
click at [288, 146] on div "Product View" at bounding box center [304, 142] width 58 height 13
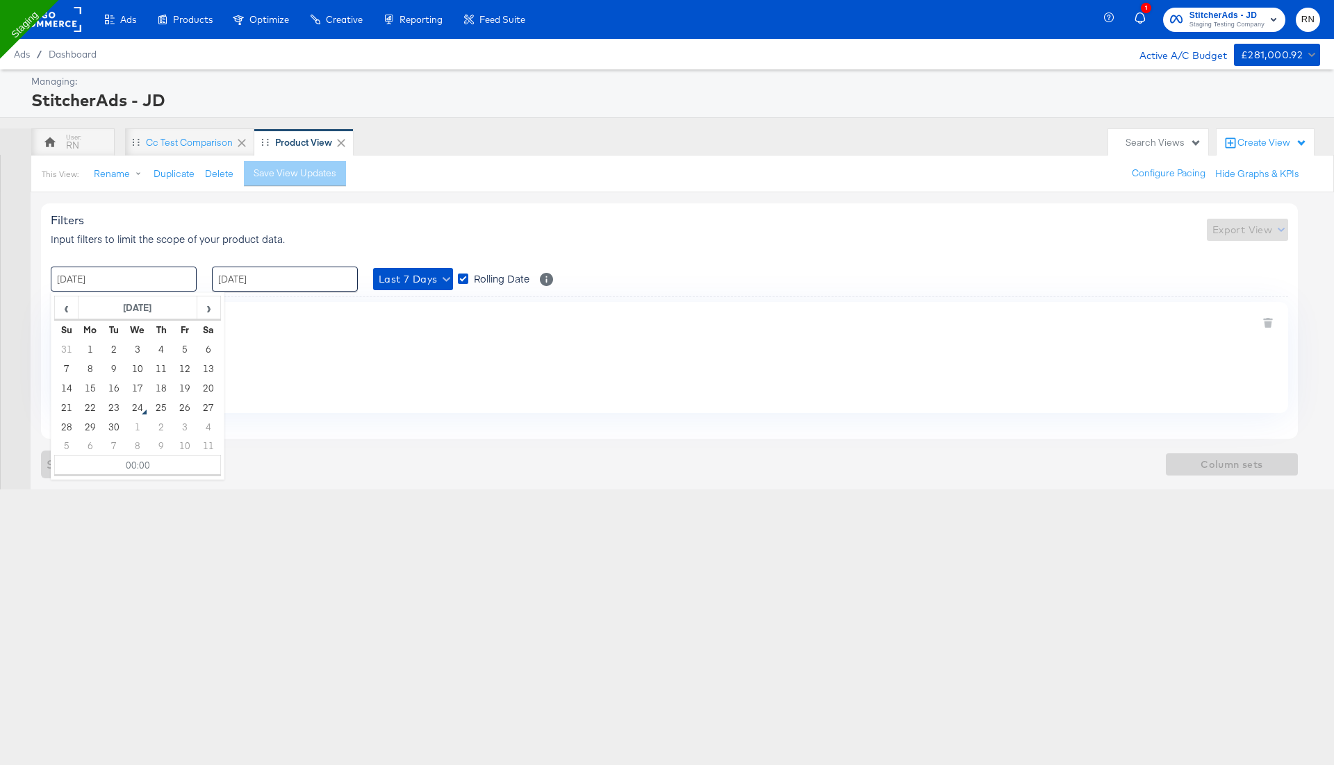
click at [167, 281] on input "[DATE]" at bounding box center [124, 279] width 146 height 25
click at [420, 268] on button "Last 7 Days" at bounding box center [413, 279] width 80 height 22
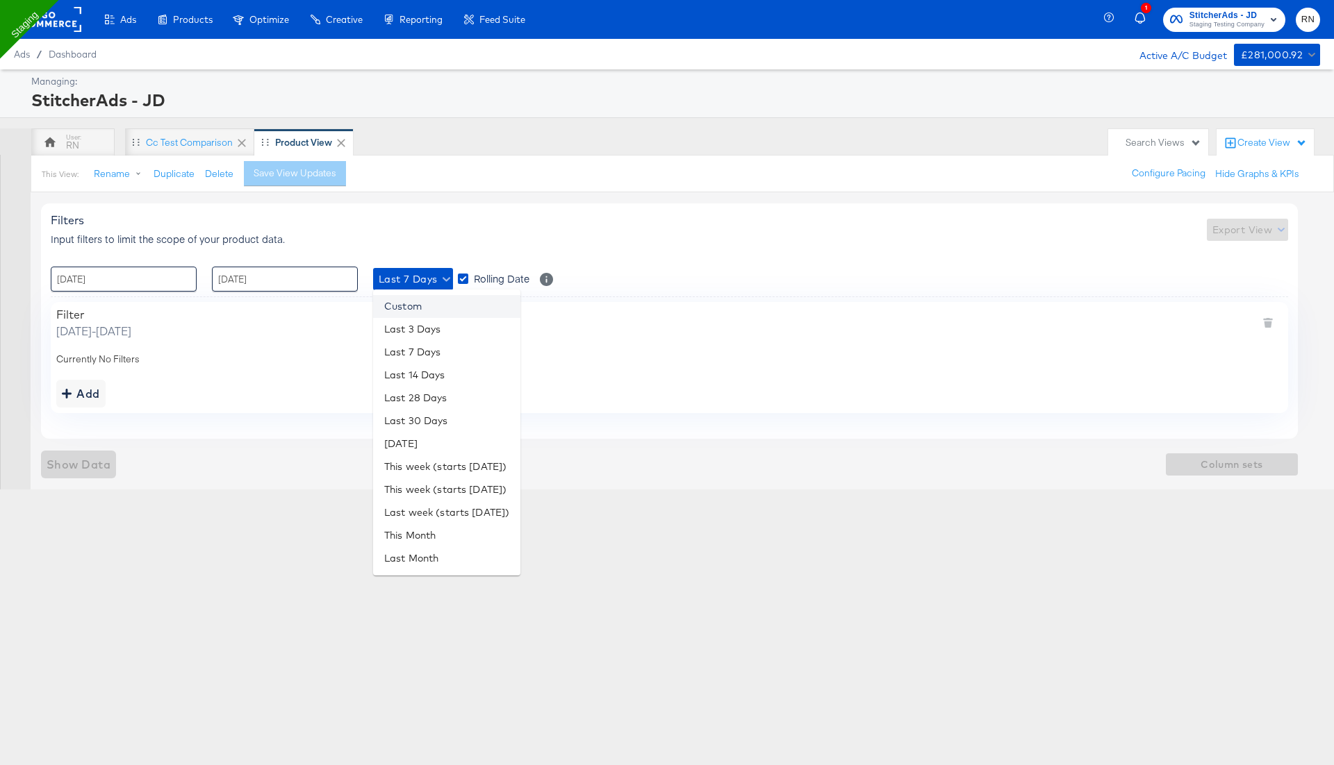
click at [422, 304] on li "Custom" at bounding box center [446, 306] width 147 height 23
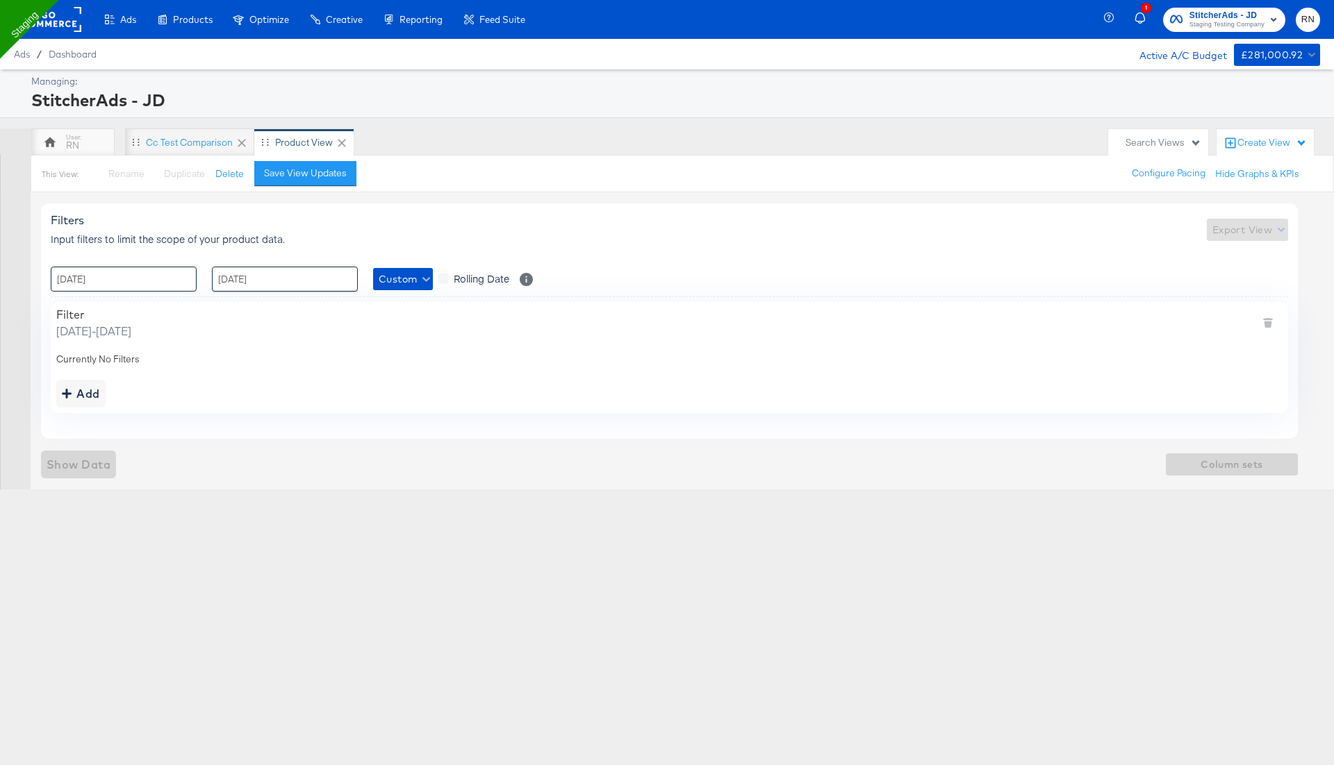
click at [135, 282] on input "[DATE]" at bounding box center [124, 279] width 146 height 25
click at [69, 304] on span "‹" at bounding box center [67, 307] width 22 height 21
click at [179, 346] on td "1" at bounding box center [185, 349] width 24 height 19
type input "[DATE] 00:00"
click at [282, 279] on input "[DATE]" at bounding box center [285, 279] width 146 height 25
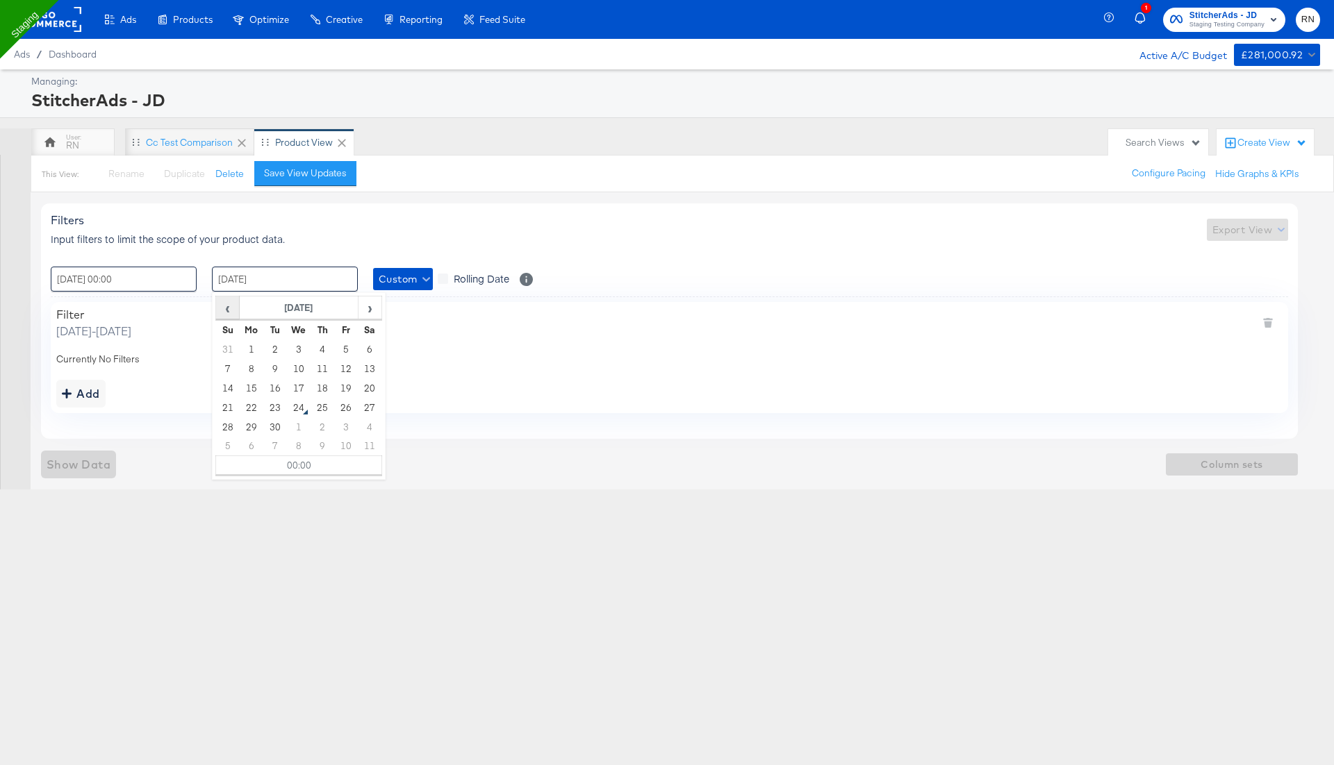
click at [224, 308] on span "‹" at bounding box center [228, 307] width 22 height 21
click at [344, 383] on td "15" at bounding box center [346, 388] width 24 height 19
type input "[DATE] 00:00"
click at [161, 404] on div "Add" at bounding box center [669, 394] width 1226 height 28
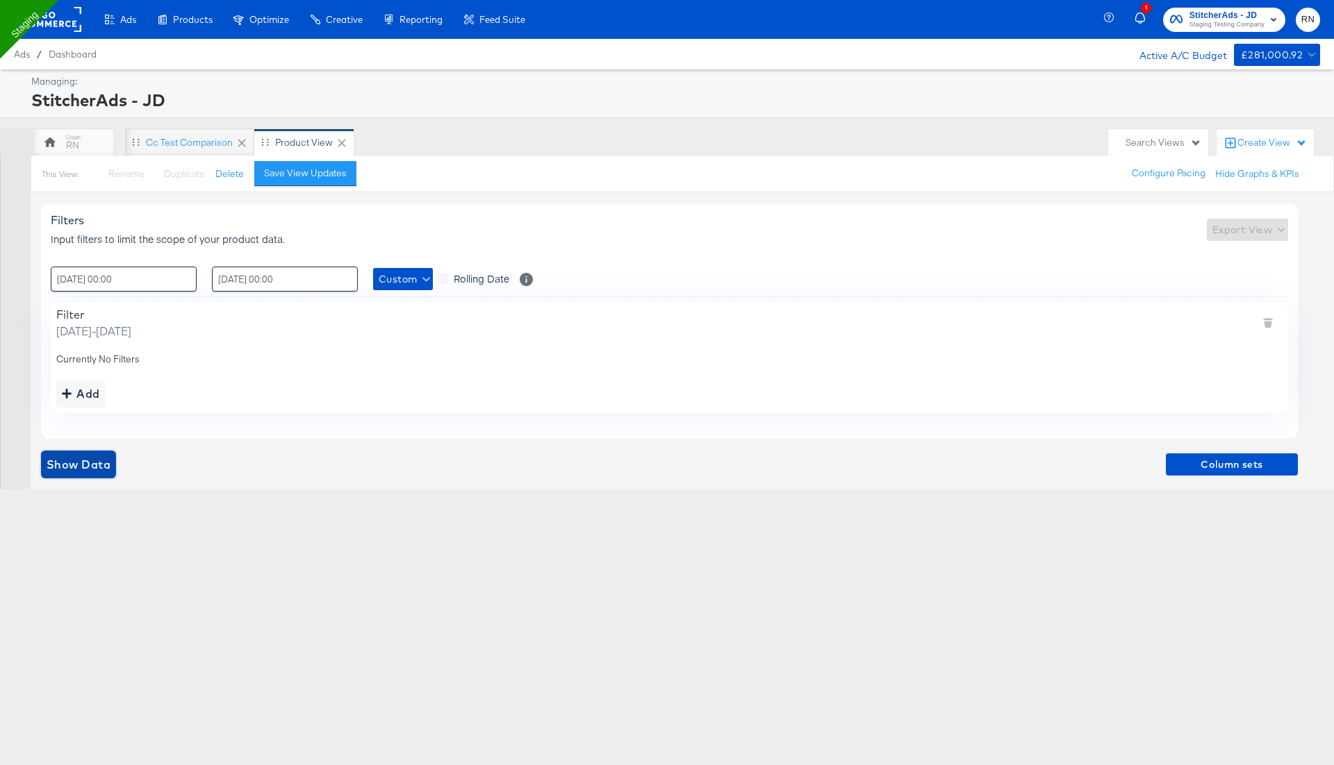
click at [94, 452] on button "Show Data" at bounding box center [78, 465] width 75 height 28
